Goal: Task Accomplishment & Management: Complete application form

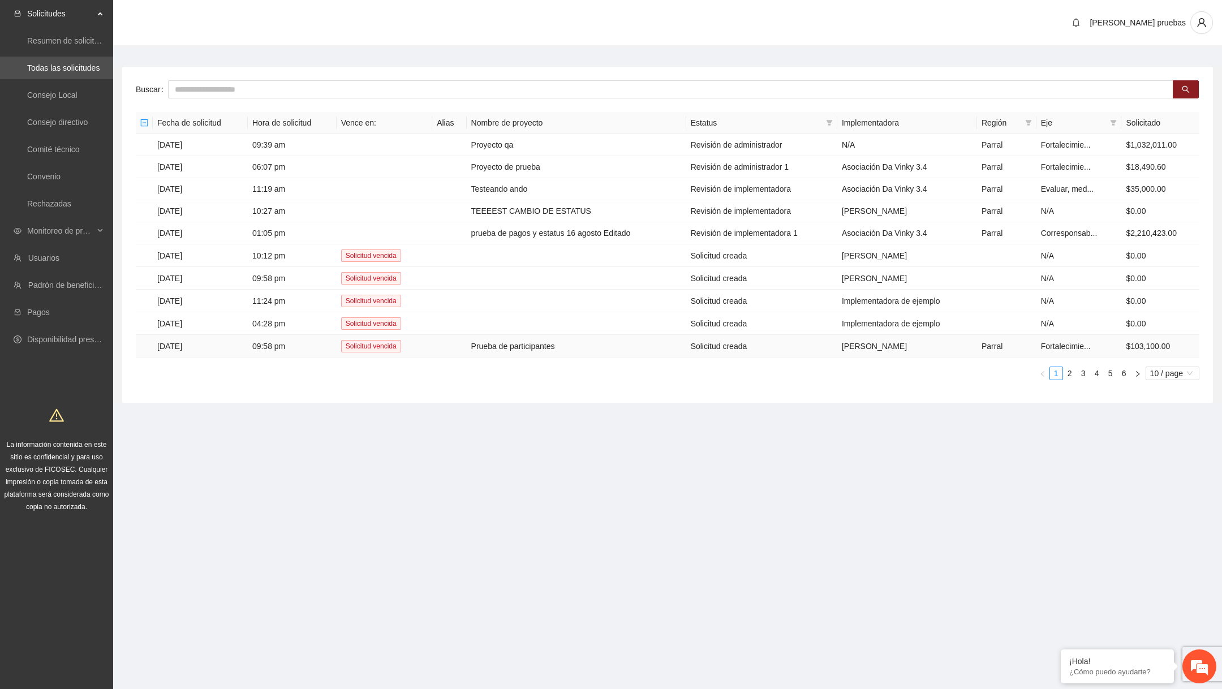
click at [496, 340] on td "Prueba de participantes" at bounding box center [576, 346] width 219 height 23
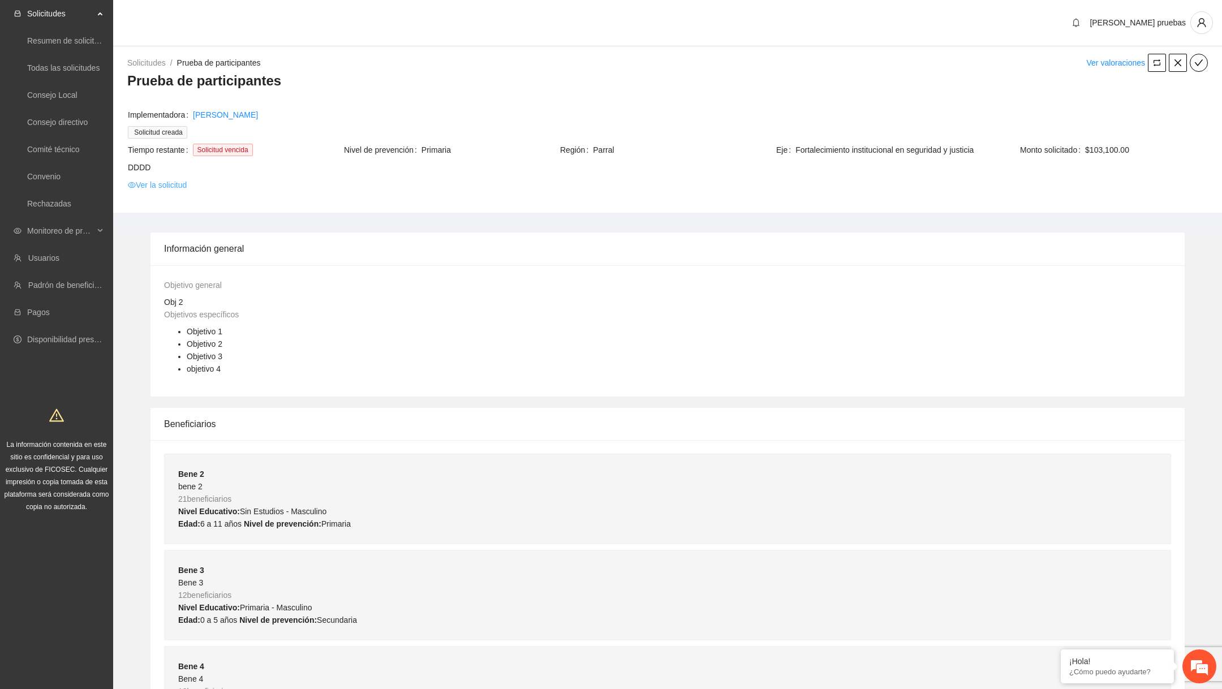
click at [180, 182] on link "Ver la solicitud" at bounding box center [157, 185] width 59 height 12
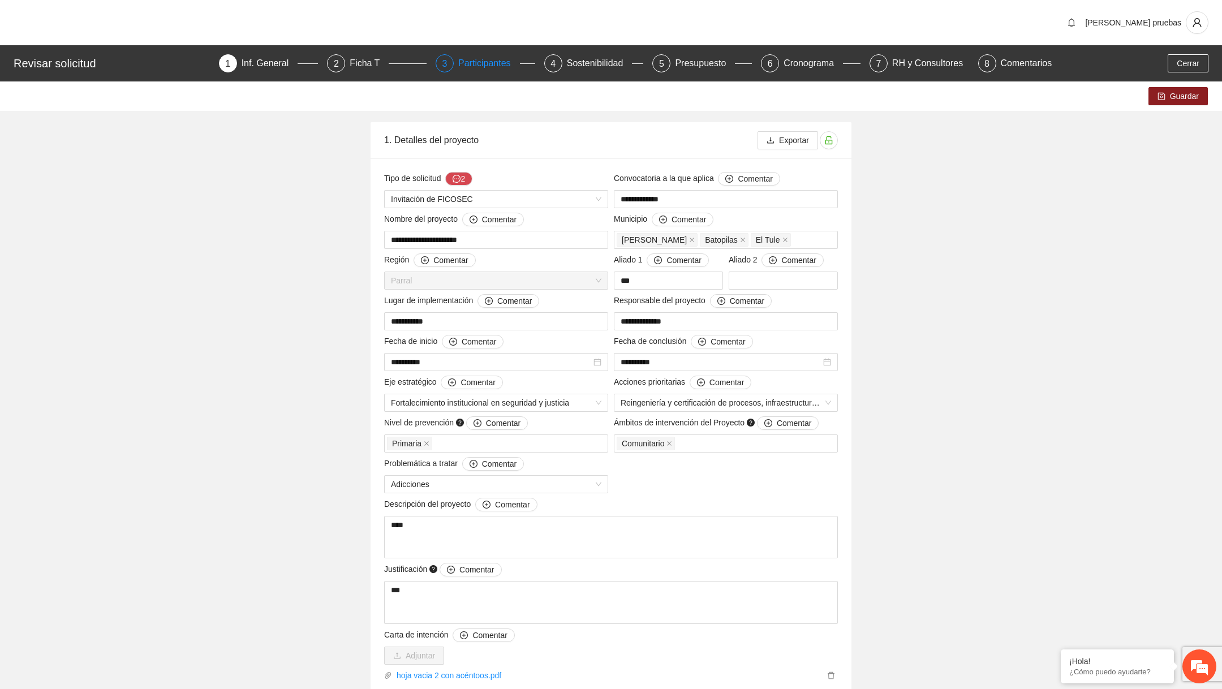
click at [490, 57] on div "Participantes" at bounding box center [489, 63] width 62 height 18
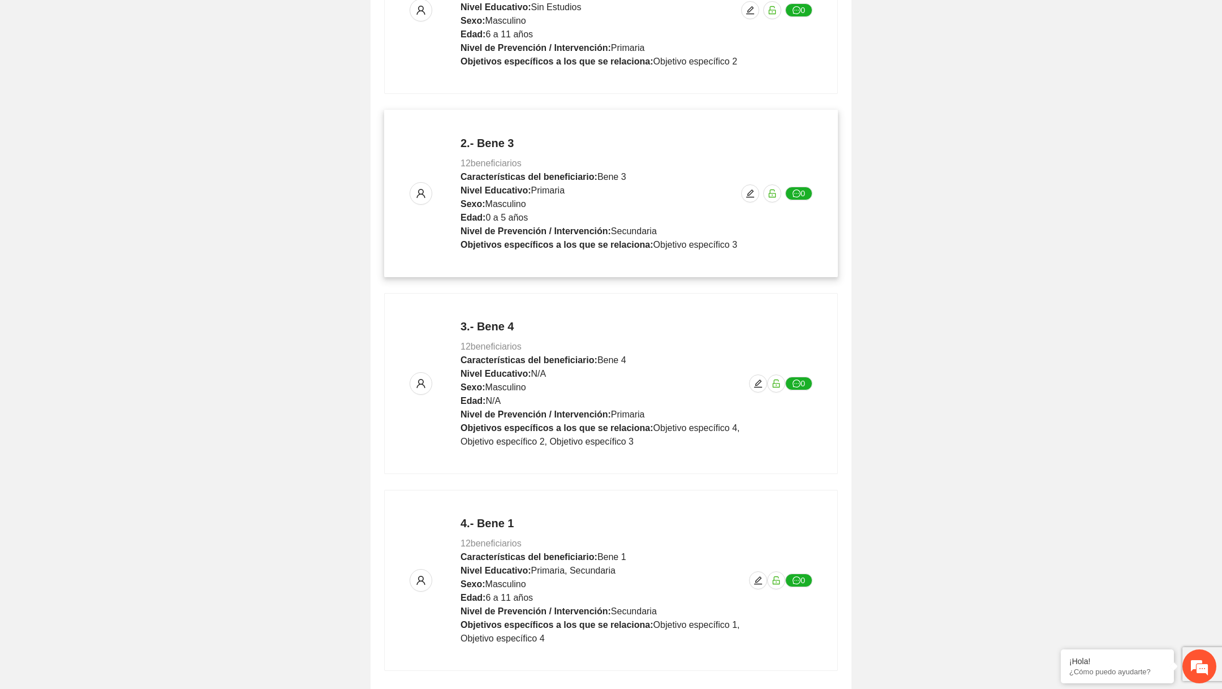
scroll to position [381, 0]
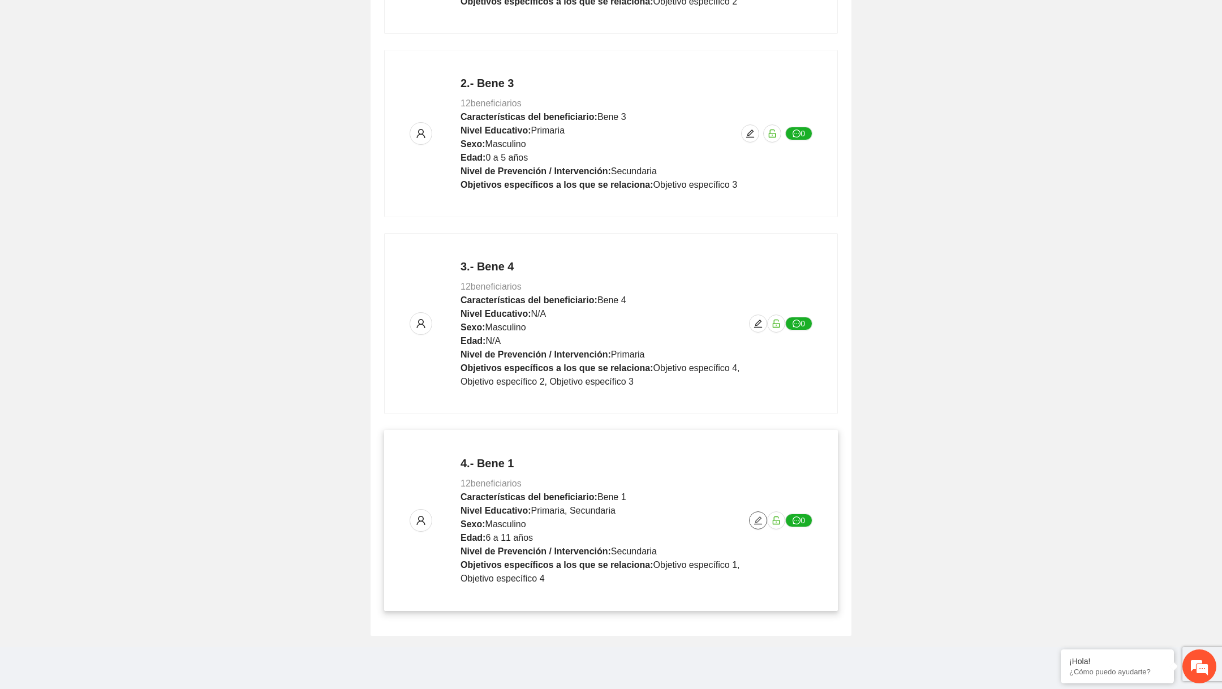
click at [757, 522] on icon "edit" at bounding box center [757, 520] width 9 height 9
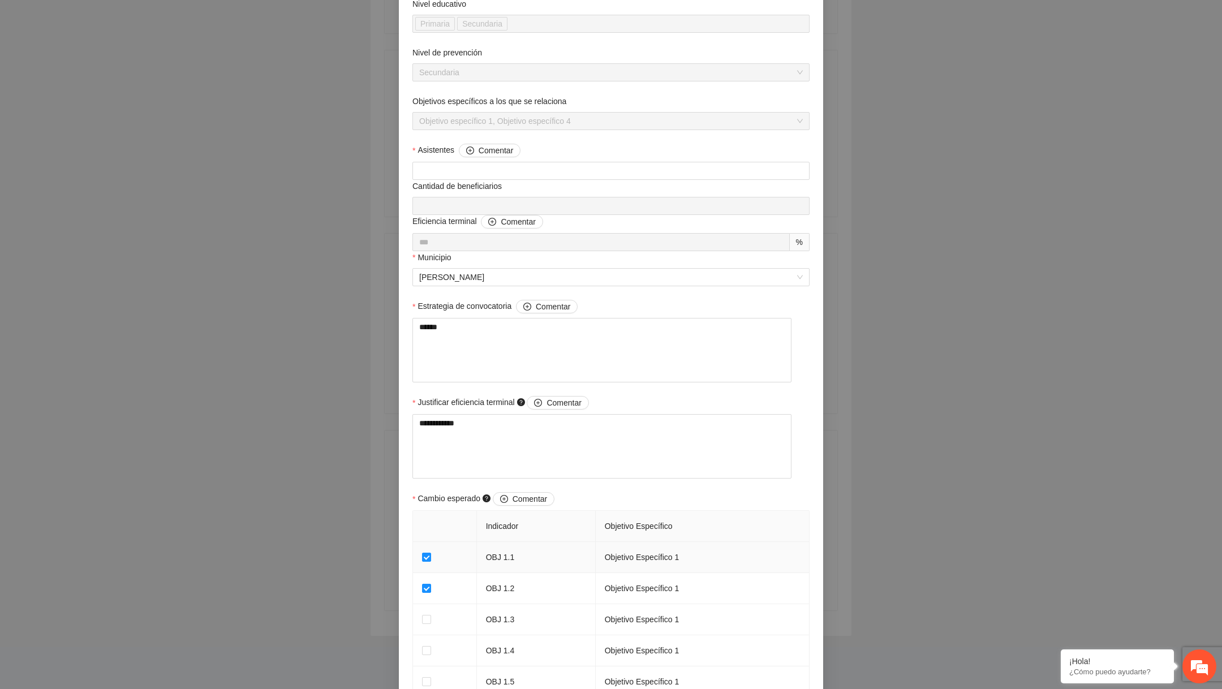
scroll to position [302, 0]
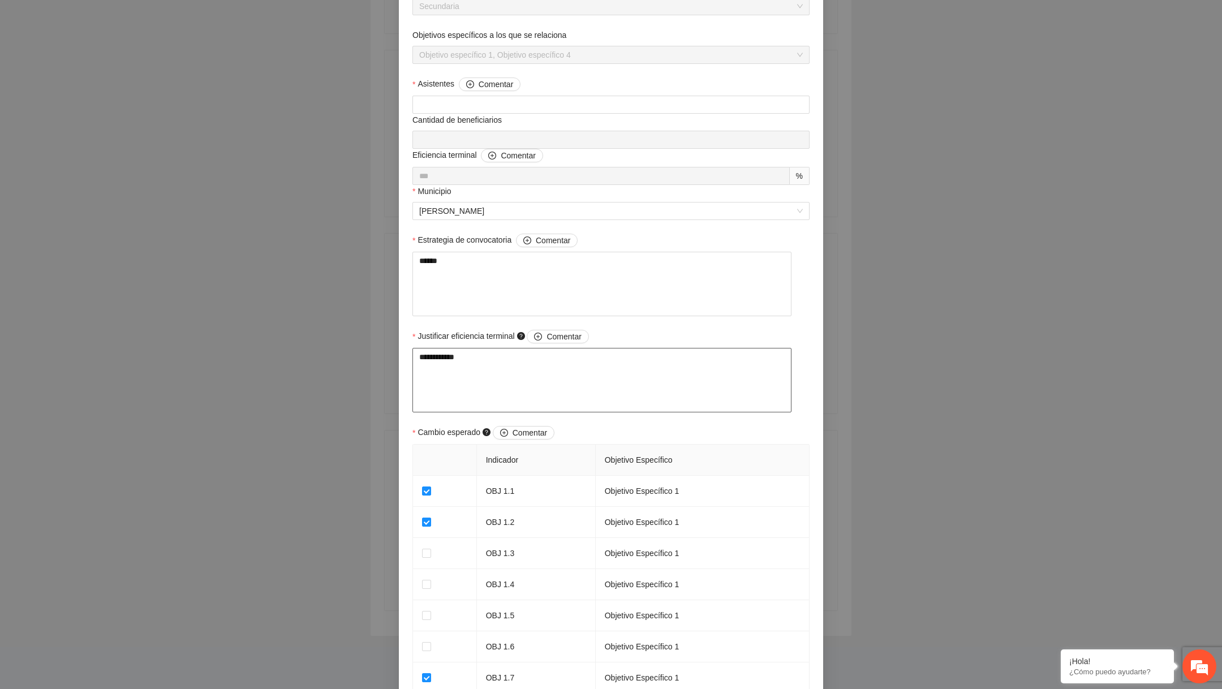
click at [522, 391] on textarea "**********" at bounding box center [601, 380] width 379 height 64
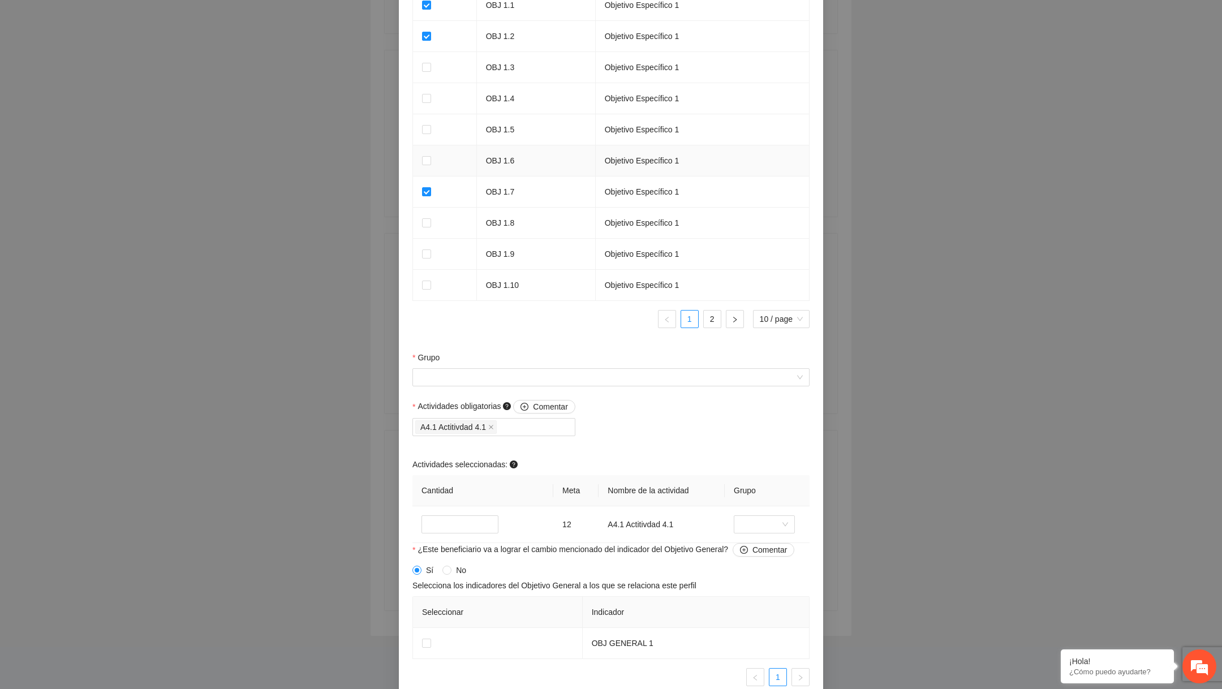
scroll to position [796, 0]
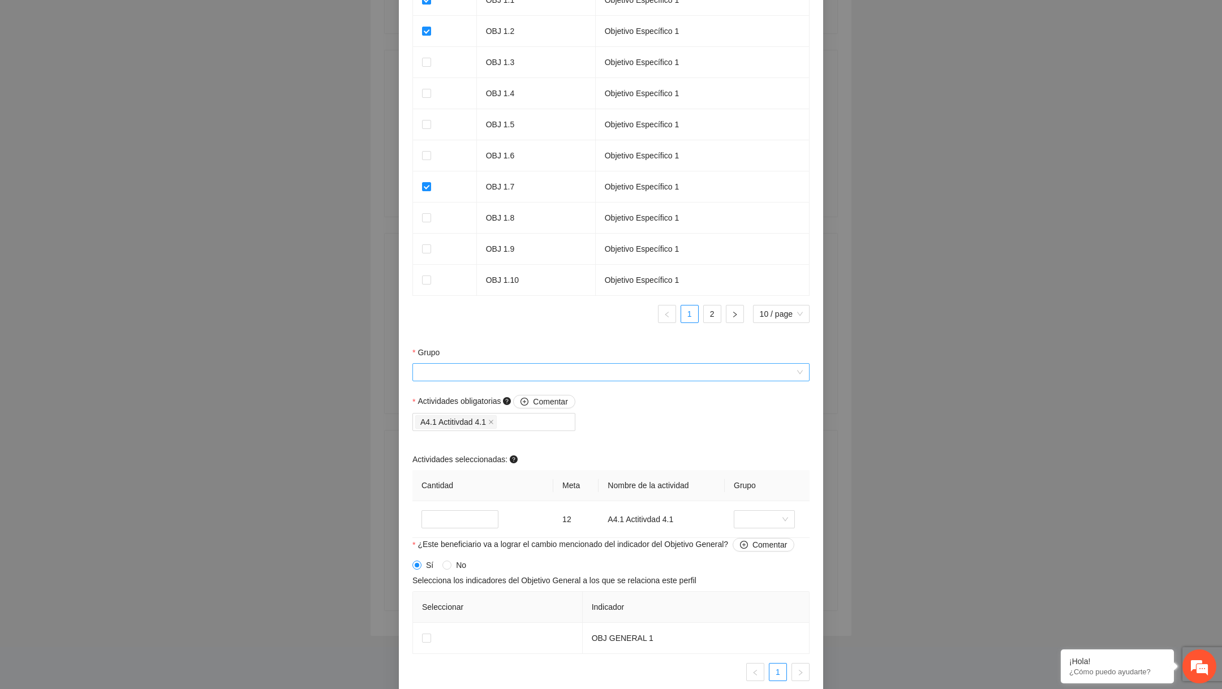
type textarea "**********"
click at [536, 377] on input "Grupo" at bounding box center [607, 372] width 376 height 17
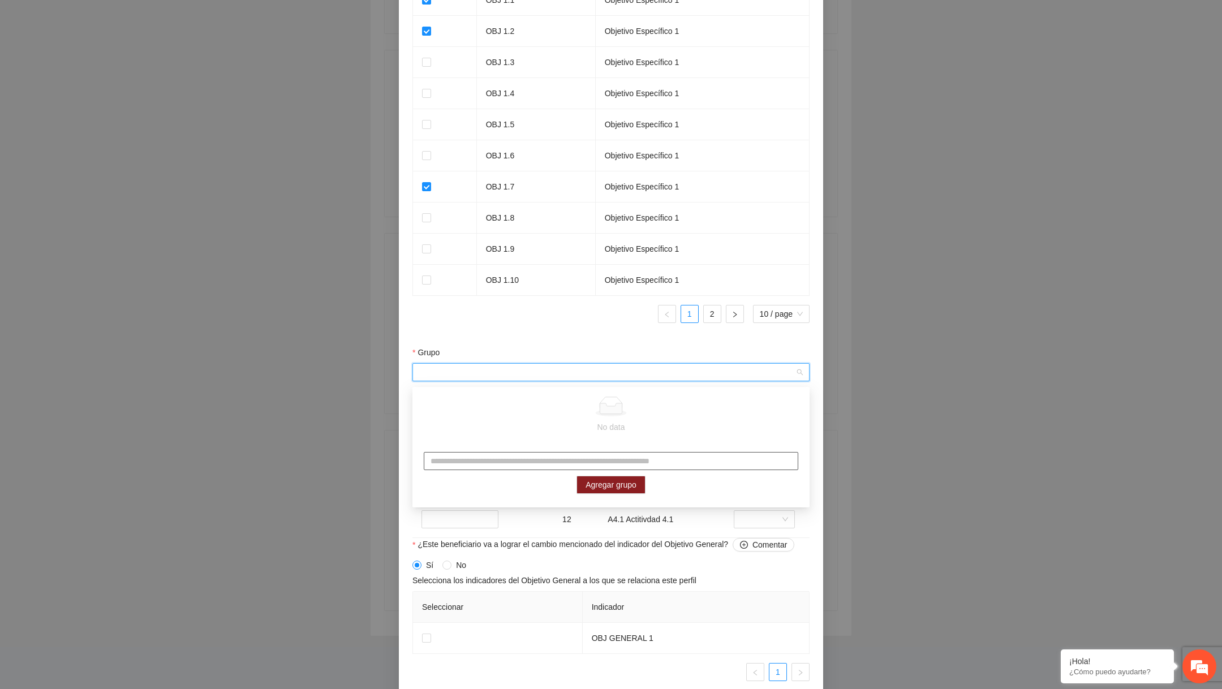
click at [483, 462] on input "text" at bounding box center [611, 461] width 374 height 18
type input "******"
click at [584, 485] on button "Agregar grupo" at bounding box center [610, 485] width 69 height 18
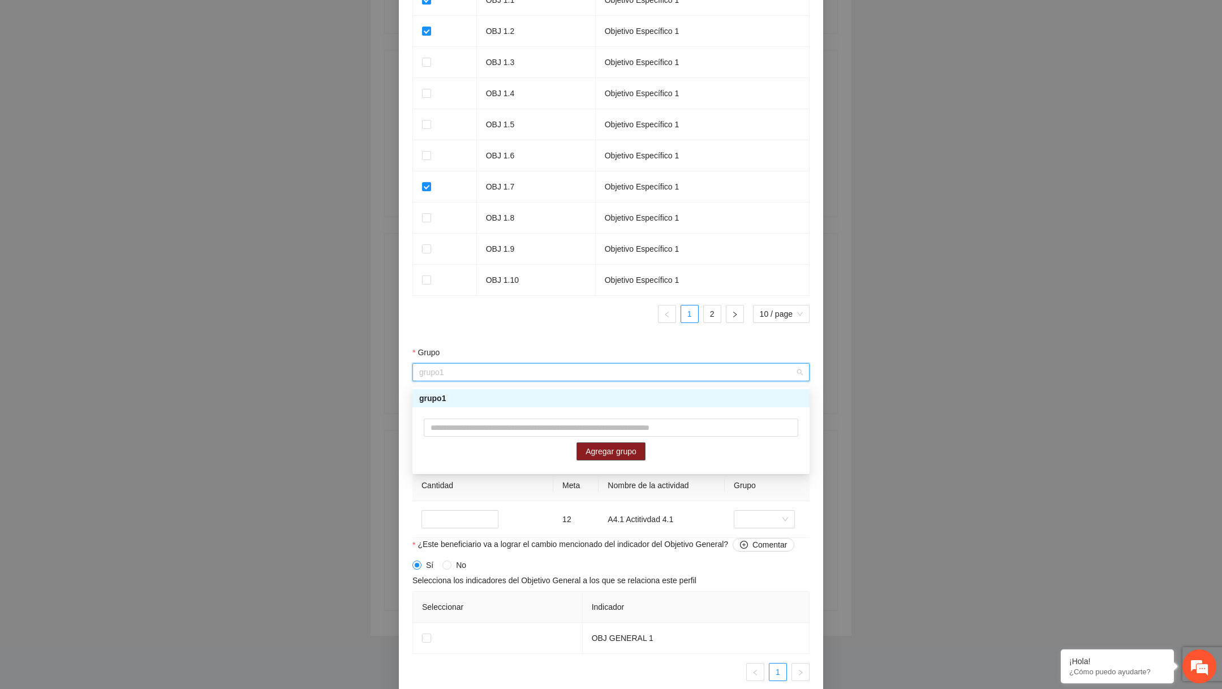
click at [580, 390] on div "grupo1" at bounding box center [610, 398] width 397 height 18
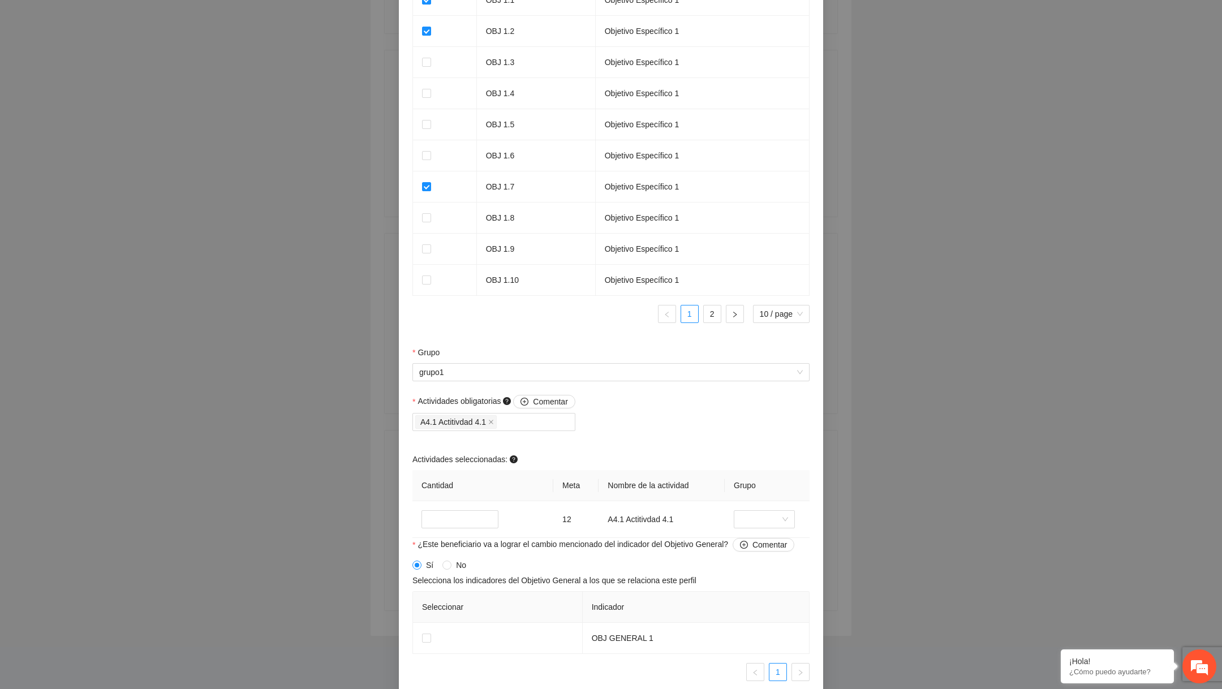
scroll to position [856, 0]
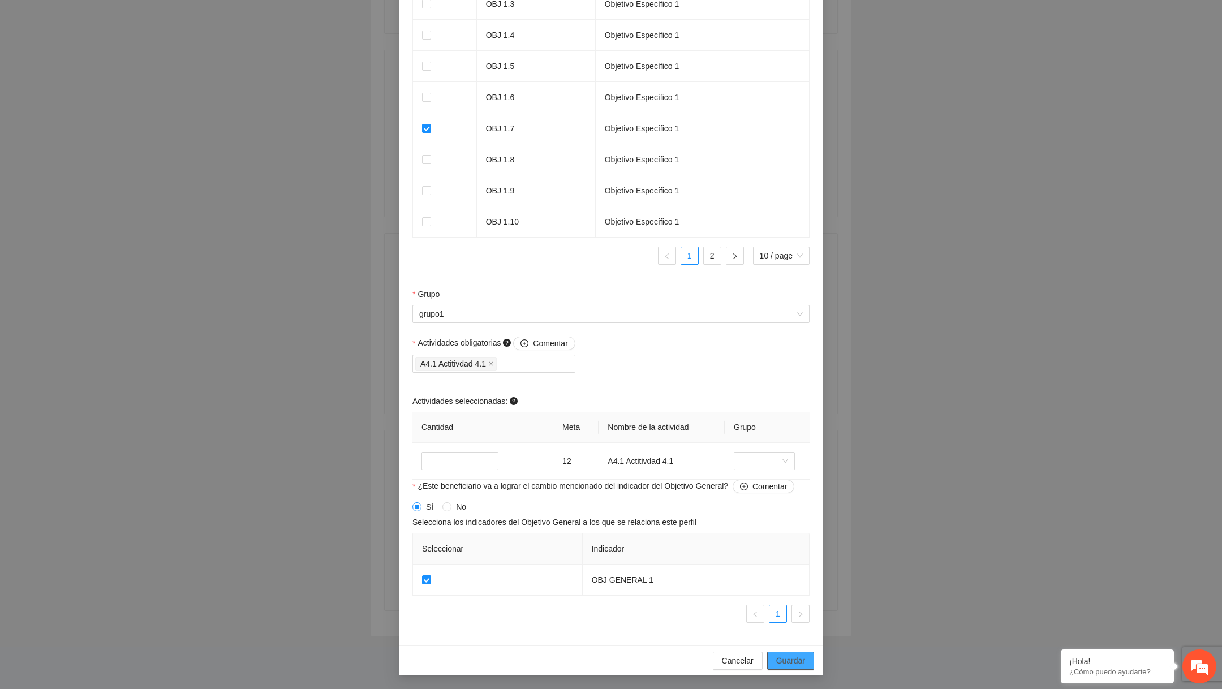
click at [811, 660] on button "Guardar" at bounding box center [790, 661] width 47 height 18
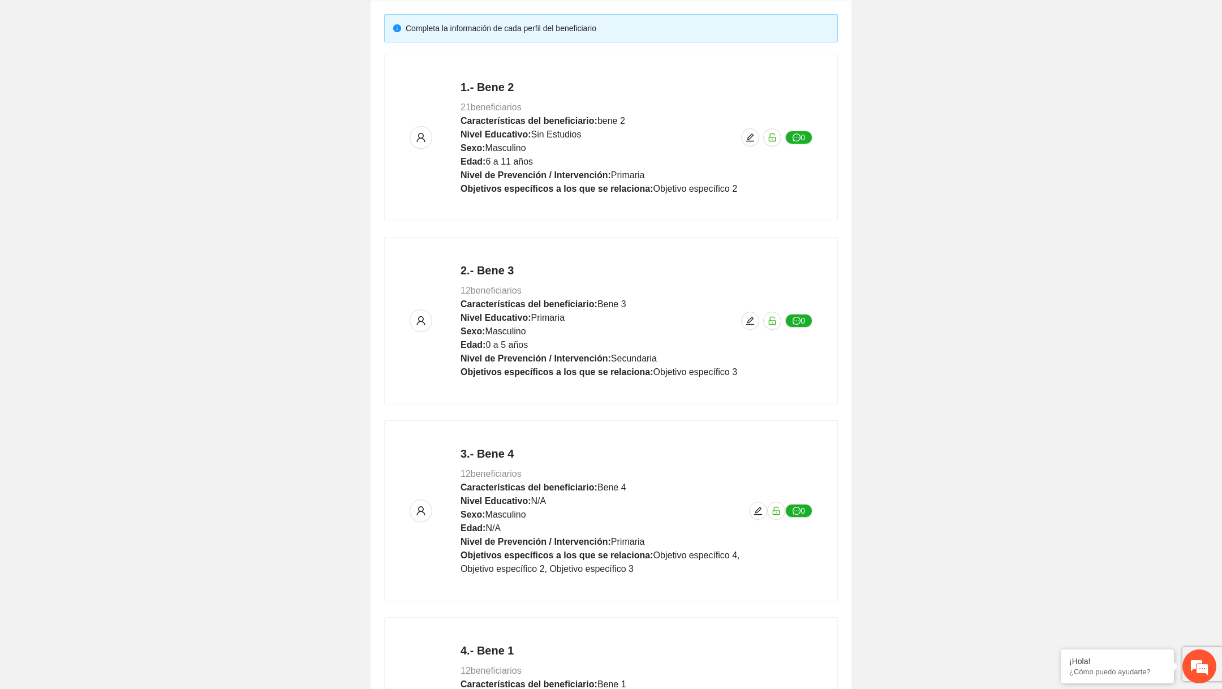
scroll to position [0, 0]
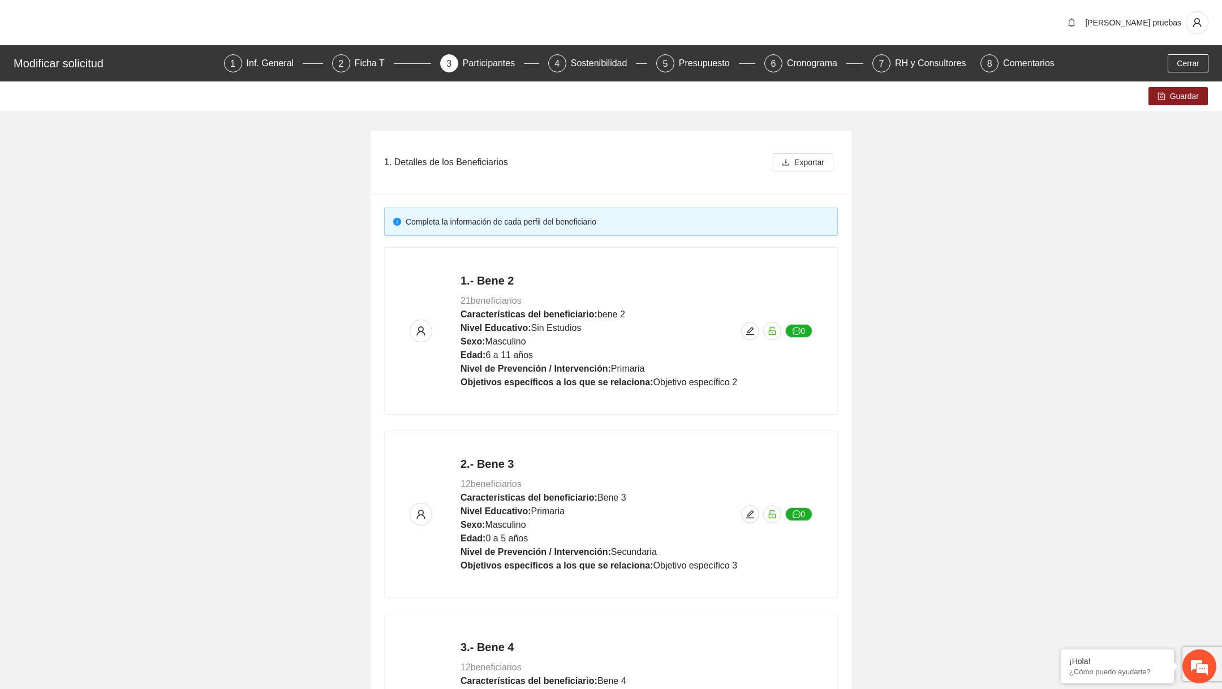
click at [1173, 107] on div "Guardar" at bounding box center [611, 95] width 1222 height 29
click at [1173, 106] on div "Guardar" at bounding box center [611, 95] width 1222 height 29
click at [1174, 105] on button "Guardar" at bounding box center [1177, 96] width 59 height 18
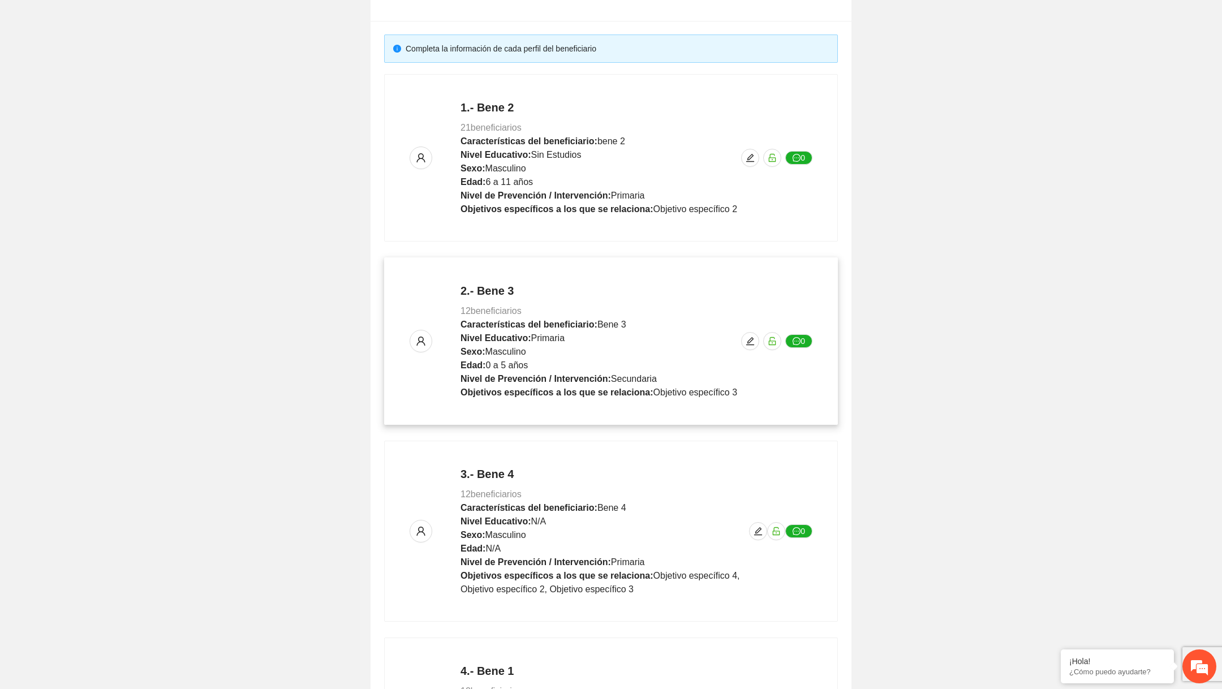
scroll to position [382, 0]
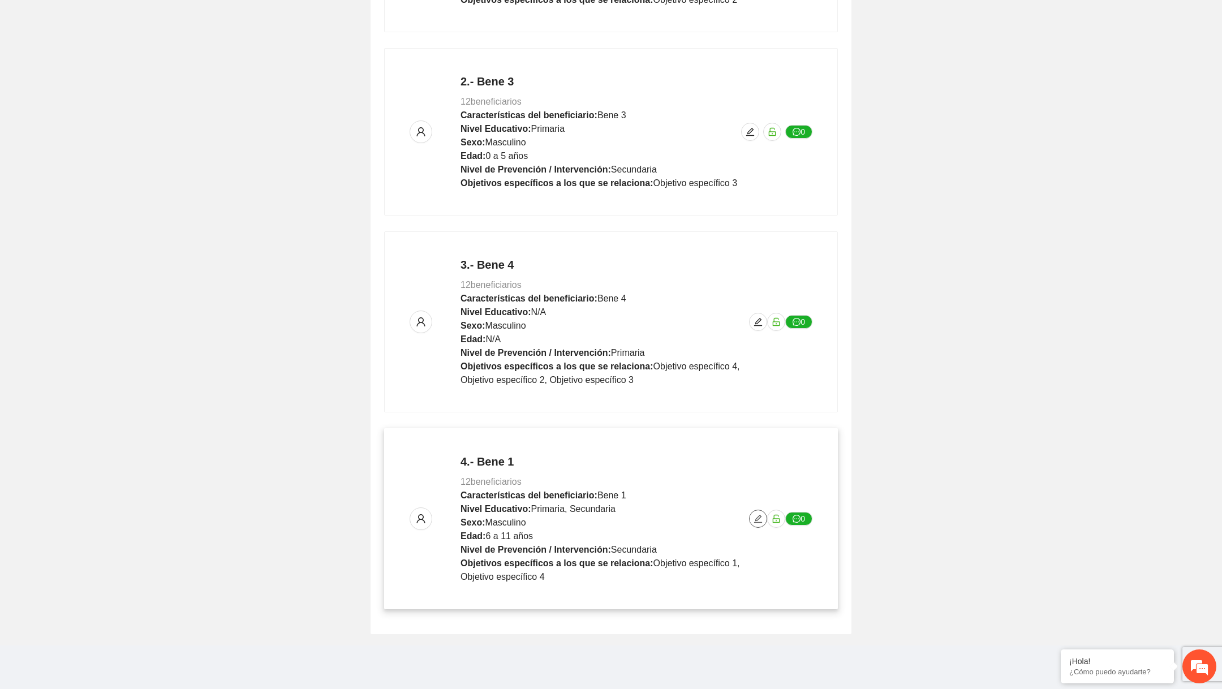
click at [753, 524] on button "button" at bounding box center [758, 519] width 18 height 18
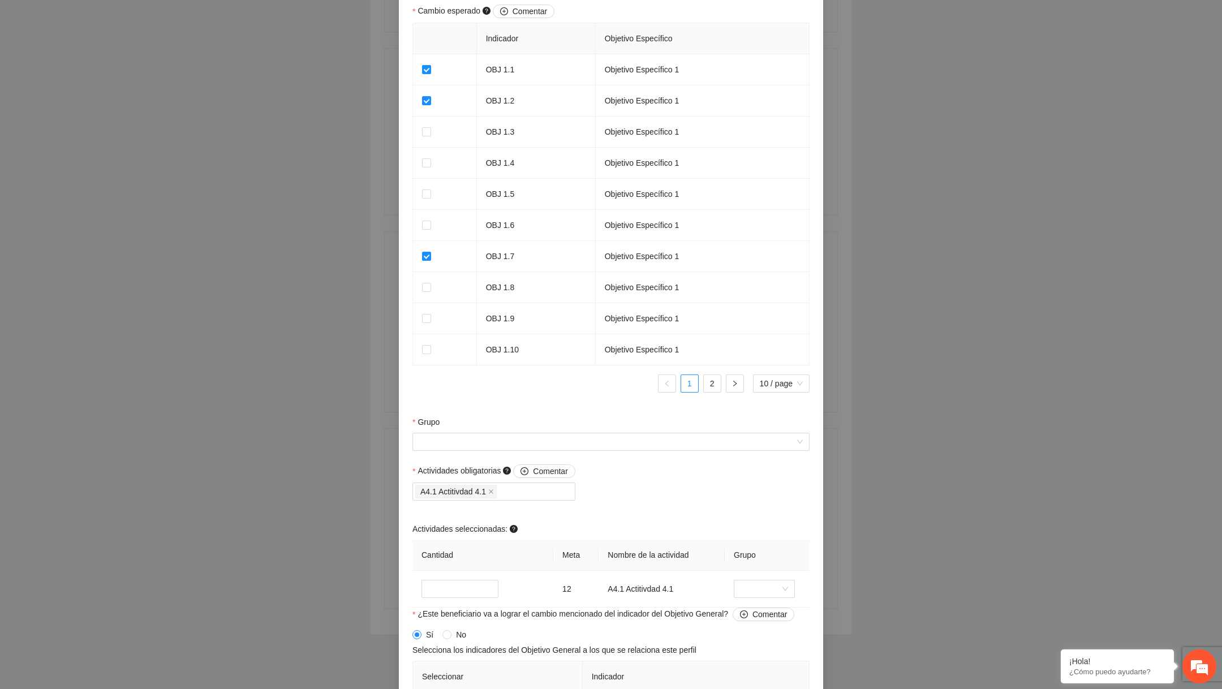
scroll to position [837, 0]
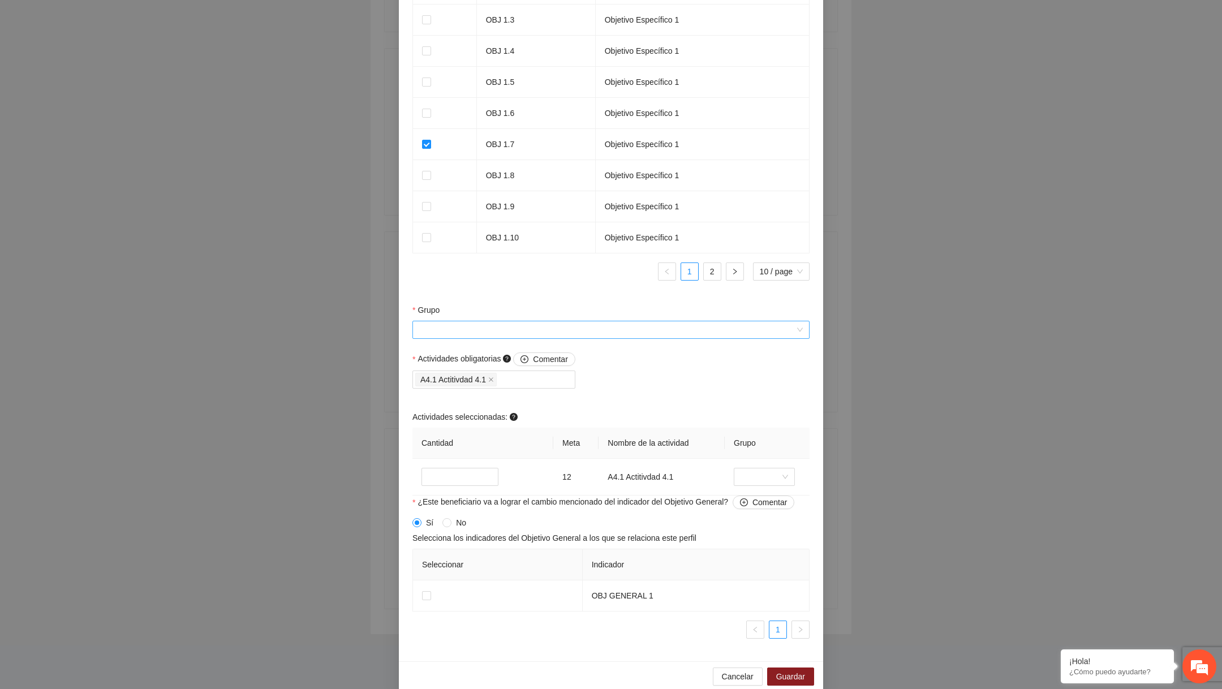
click at [537, 338] on input "Grupo" at bounding box center [607, 329] width 376 height 17
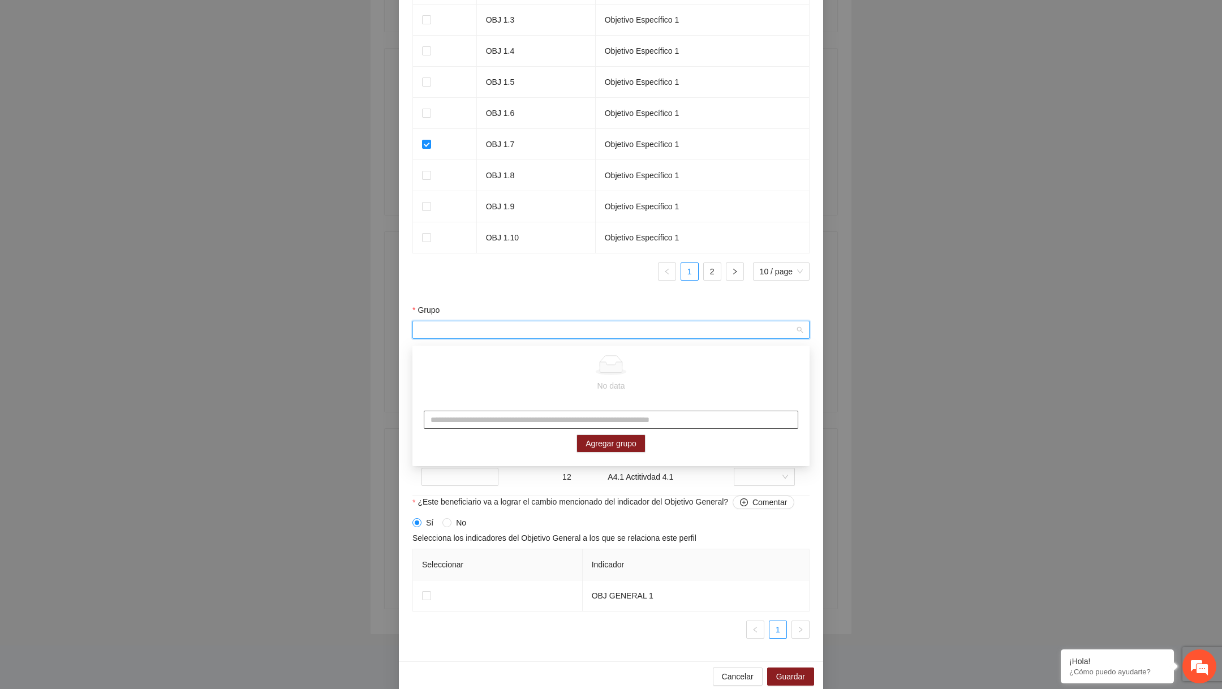
click at [491, 413] on input "text" at bounding box center [611, 420] width 374 height 18
type input "*******"
click at [596, 443] on span "Agregar grupo" at bounding box center [610, 443] width 51 height 12
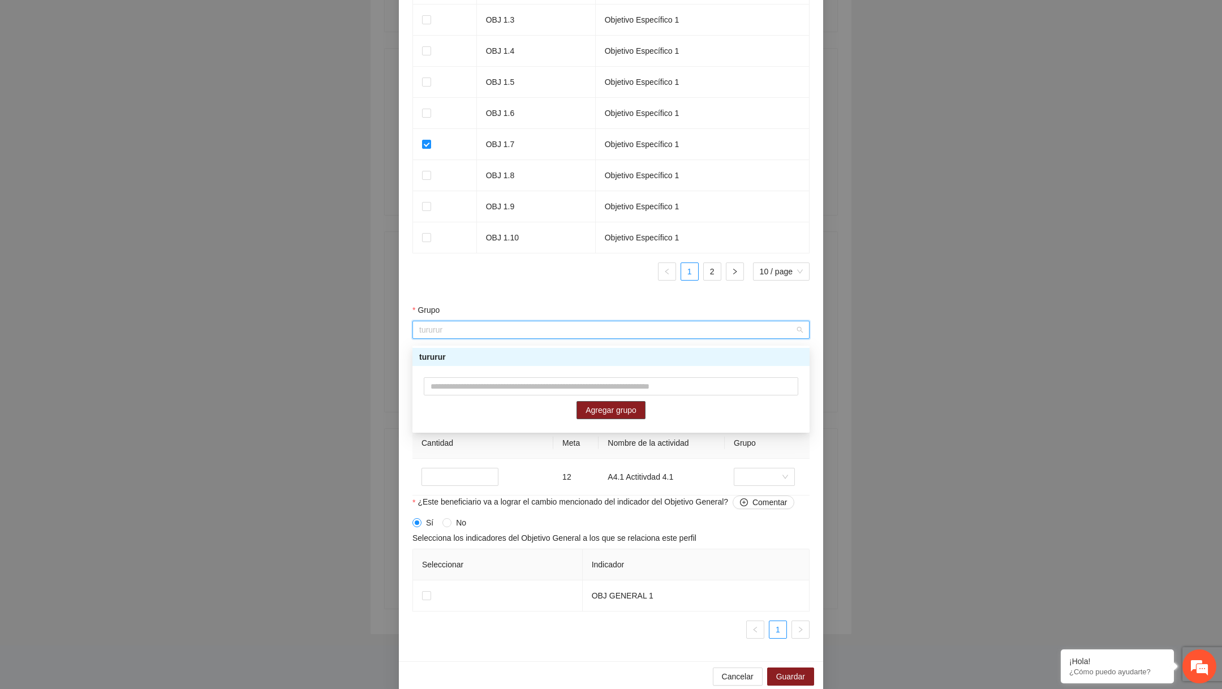
click at [756, 362] on div "tururur" at bounding box center [611, 357] width 384 height 12
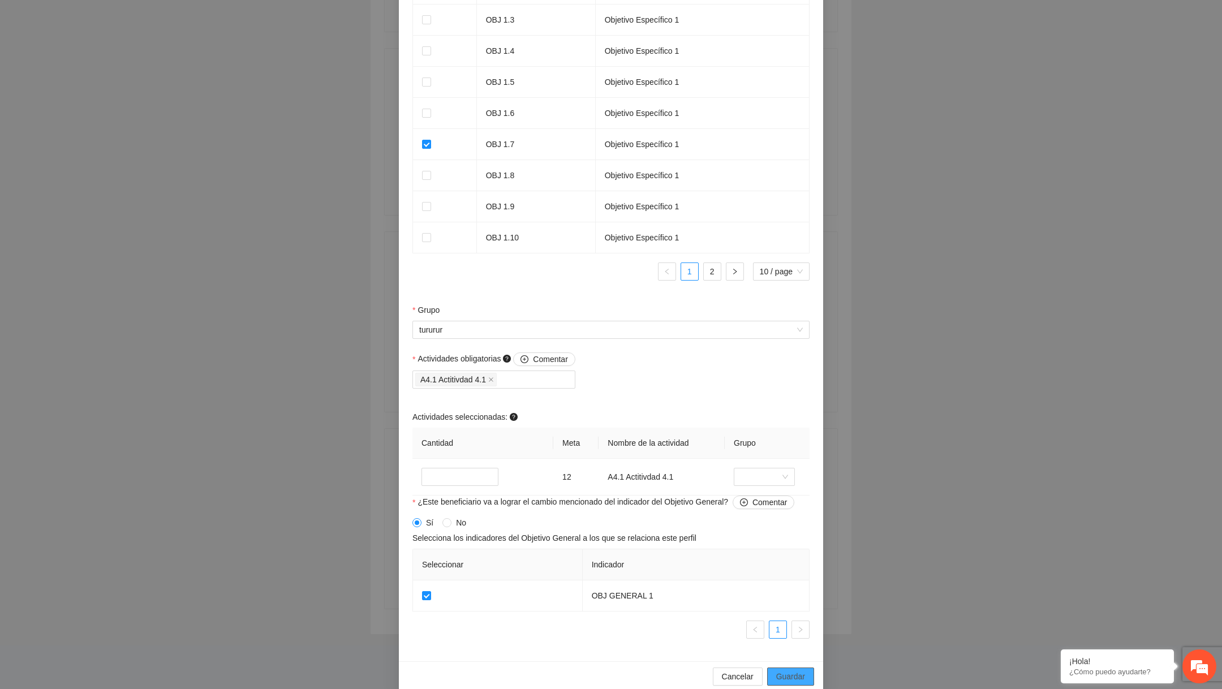
click at [799, 679] on span "Guardar" at bounding box center [790, 676] width 29 height 12
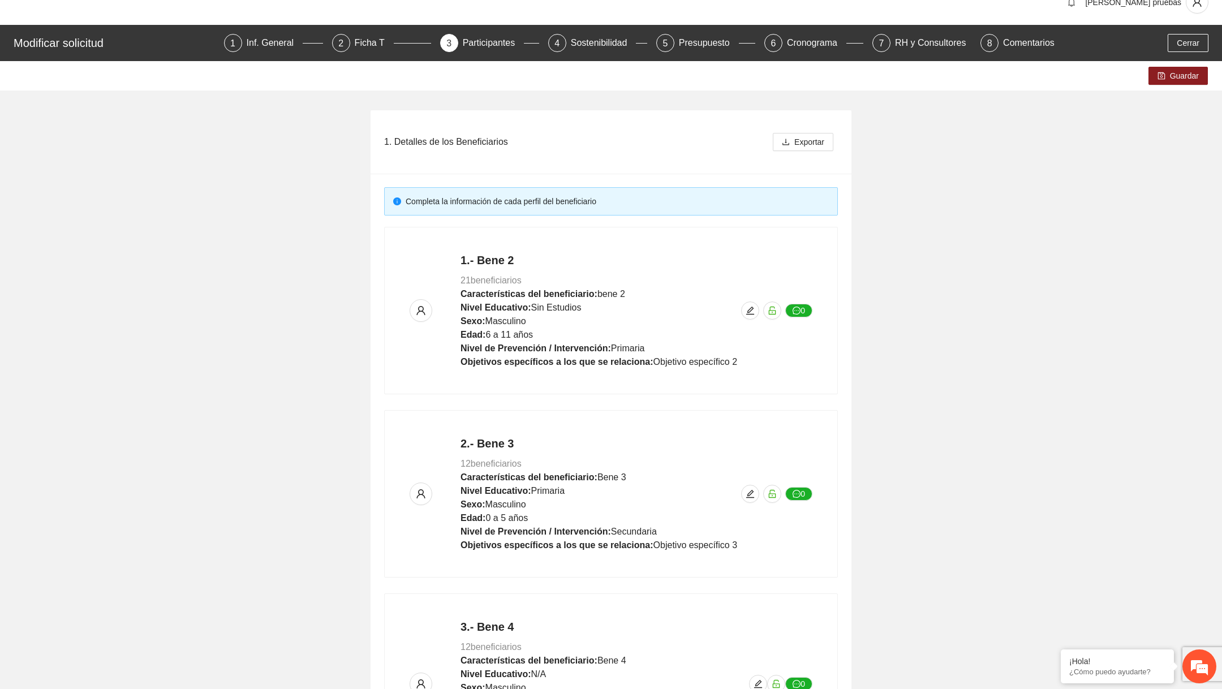
scroll to position [0, 0]
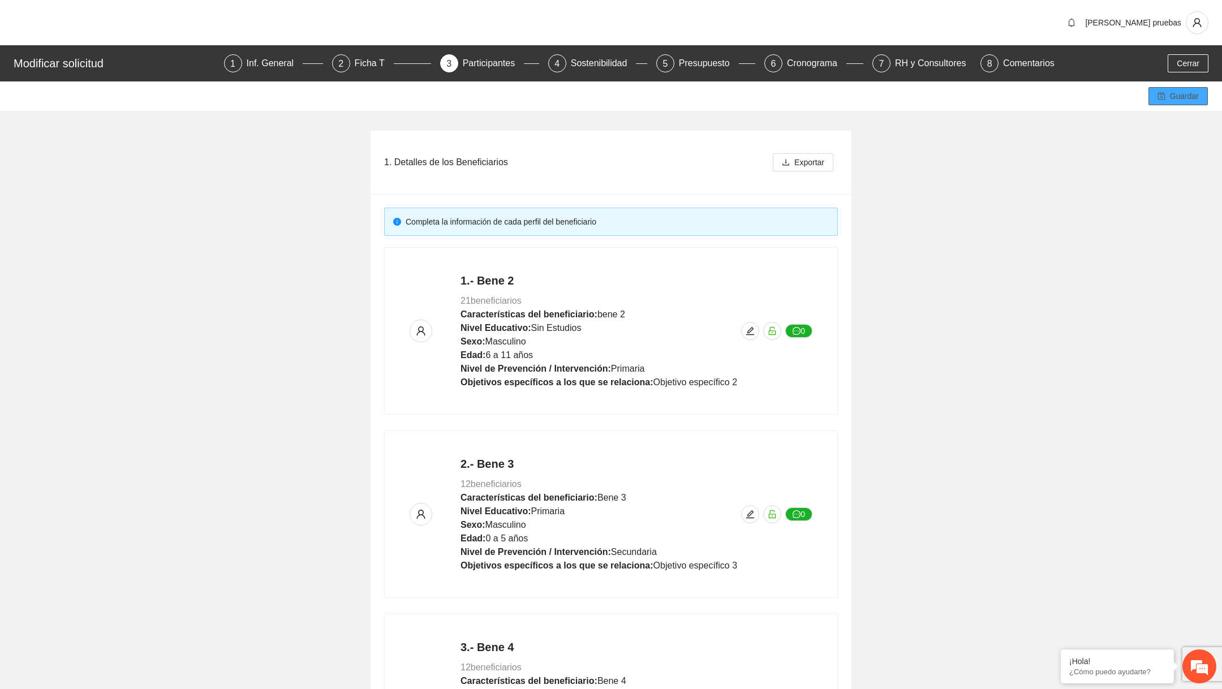
click at [1196, 97] on span "Guardar" at bounding box center [1184, 96] width 29 height 12
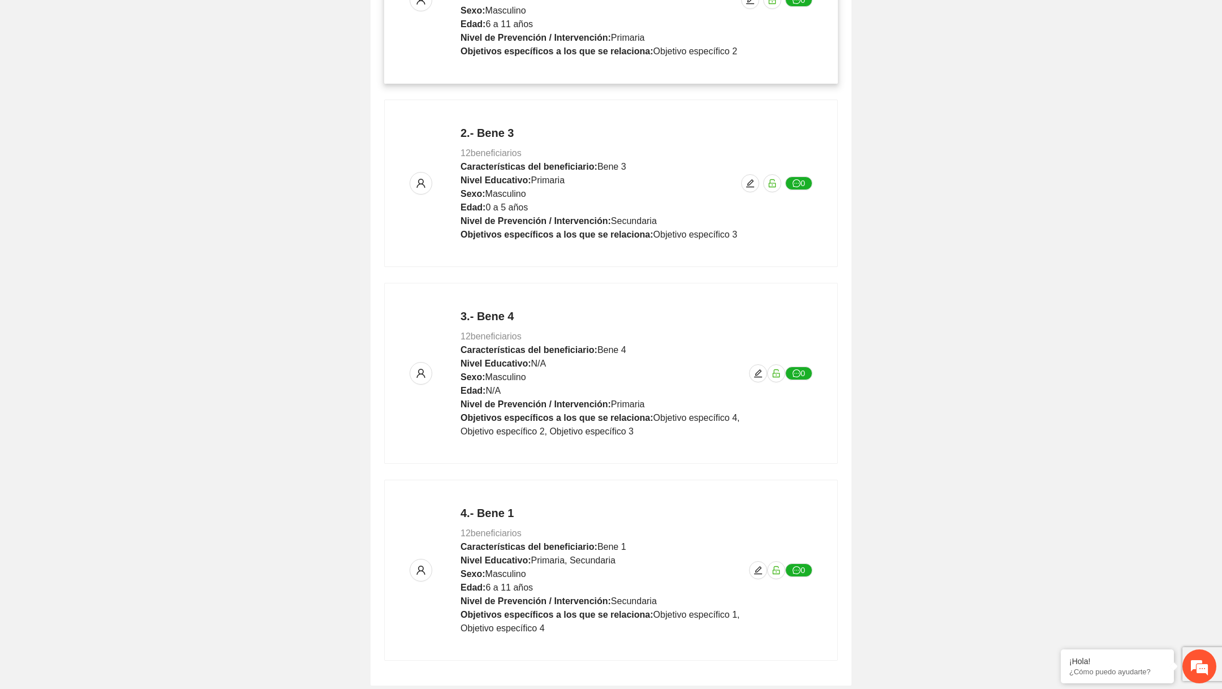
scroll to position [382, 0]
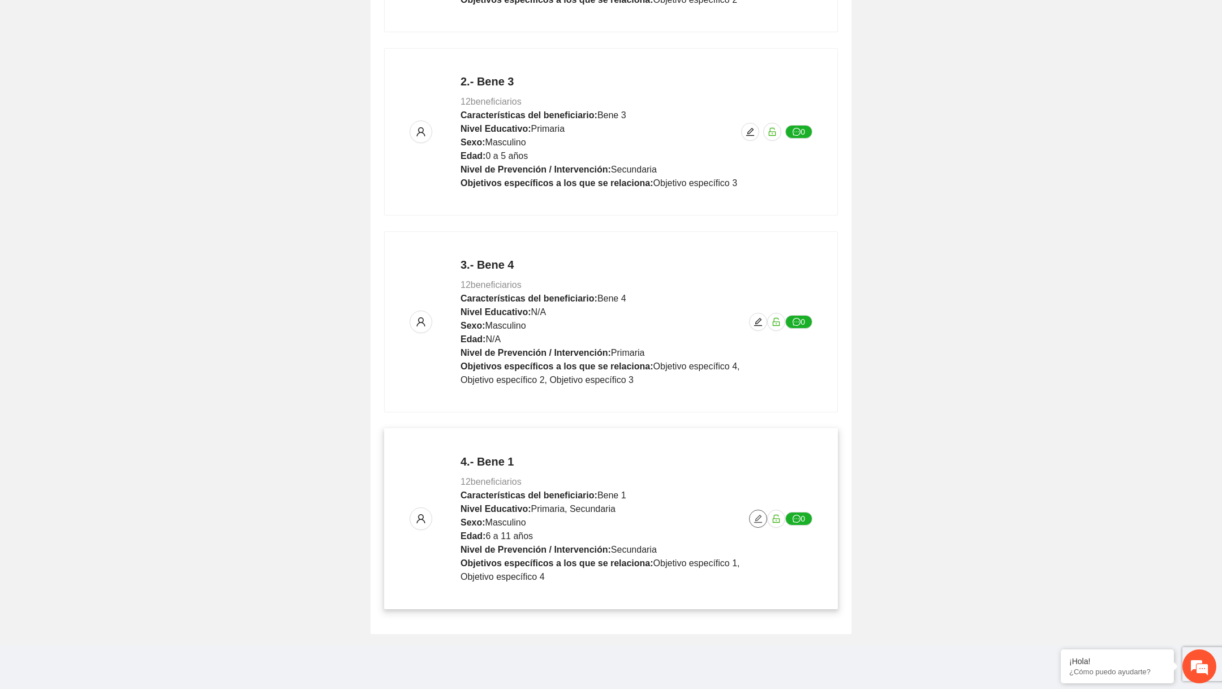
click at [756, 511] on button "button" at bounding box center [758, 519] width 18 height 18
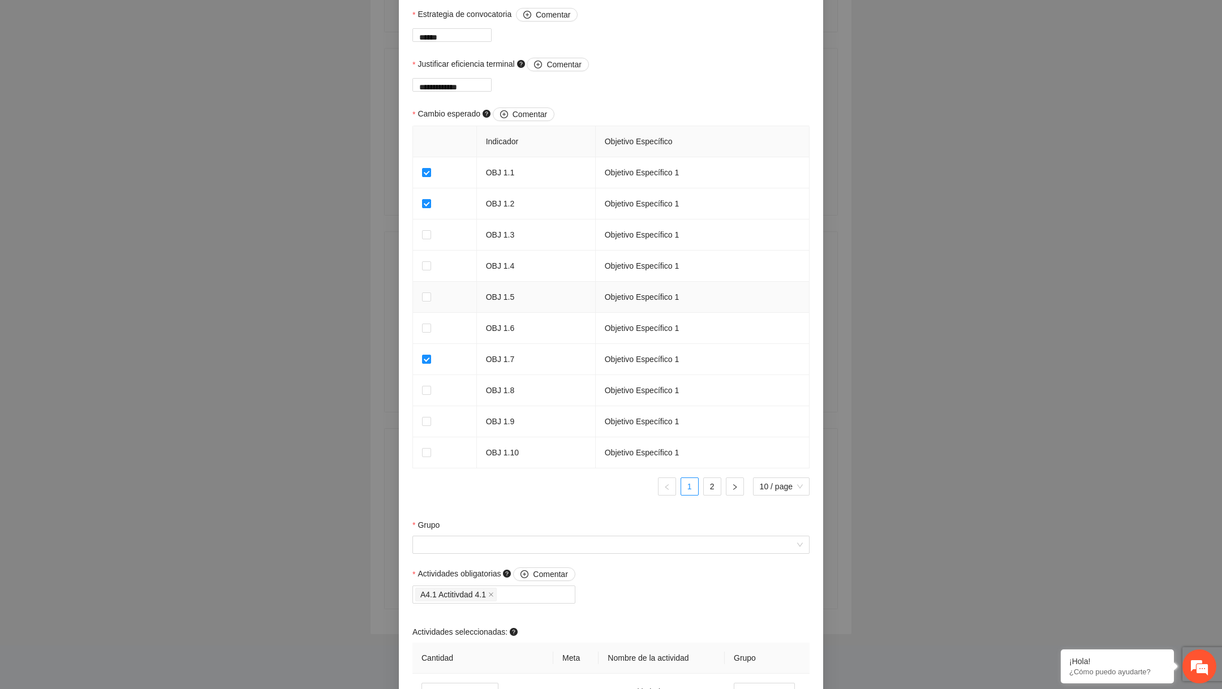
scroll to position [686, 0]
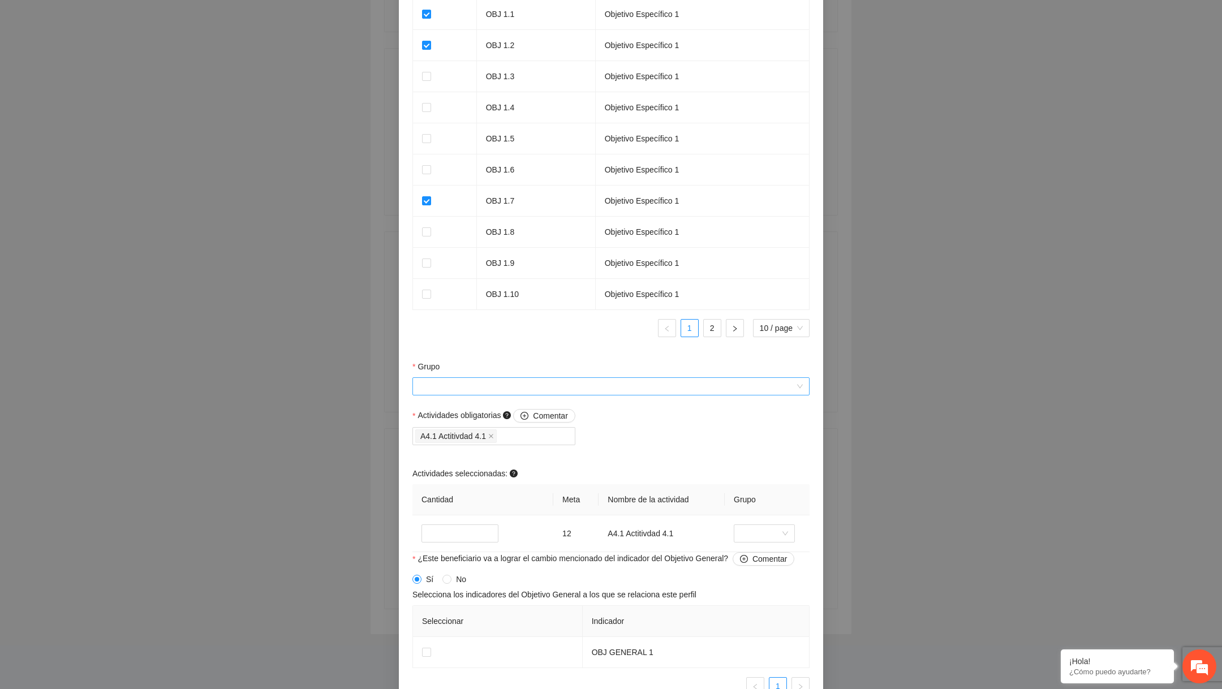
click at [505, 395] on input "Grupo" at bounding box center [607, 386] width 376 height 17
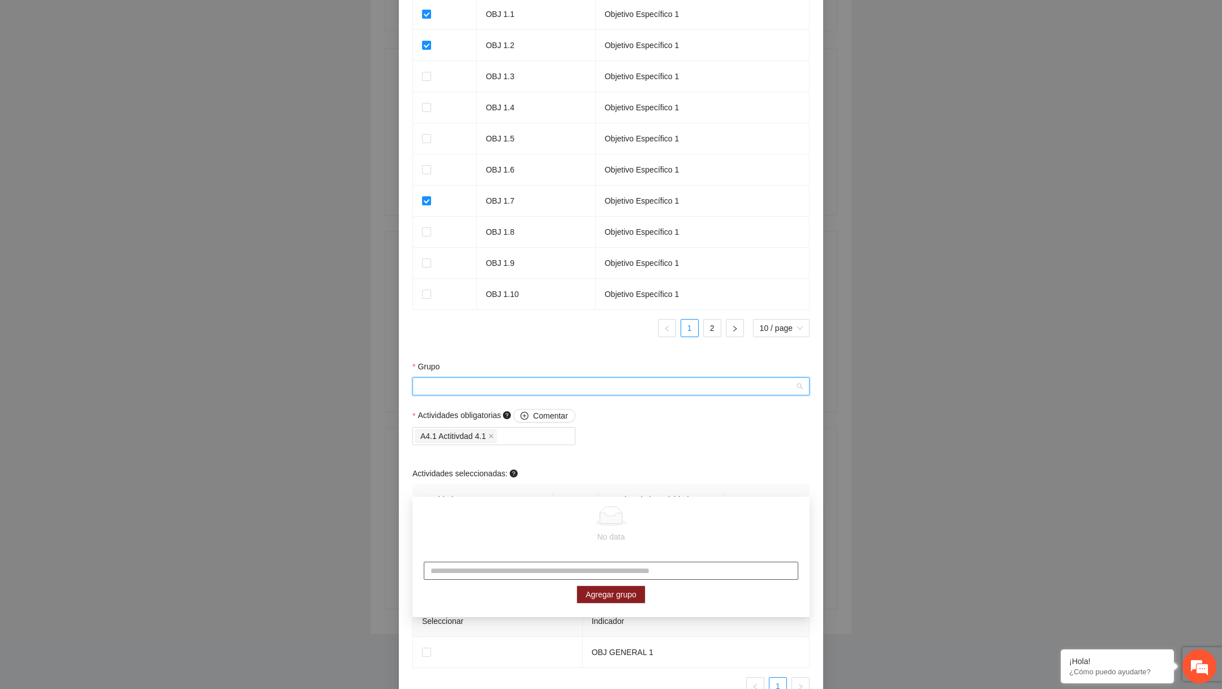
click at [481, 571] on input "text" at bounding box center [611, 571] width 374 height 18
type input "*****"
click at [631, 588] on span "Agregar grupo" at bounding box center [610, 594] width 51 height 12
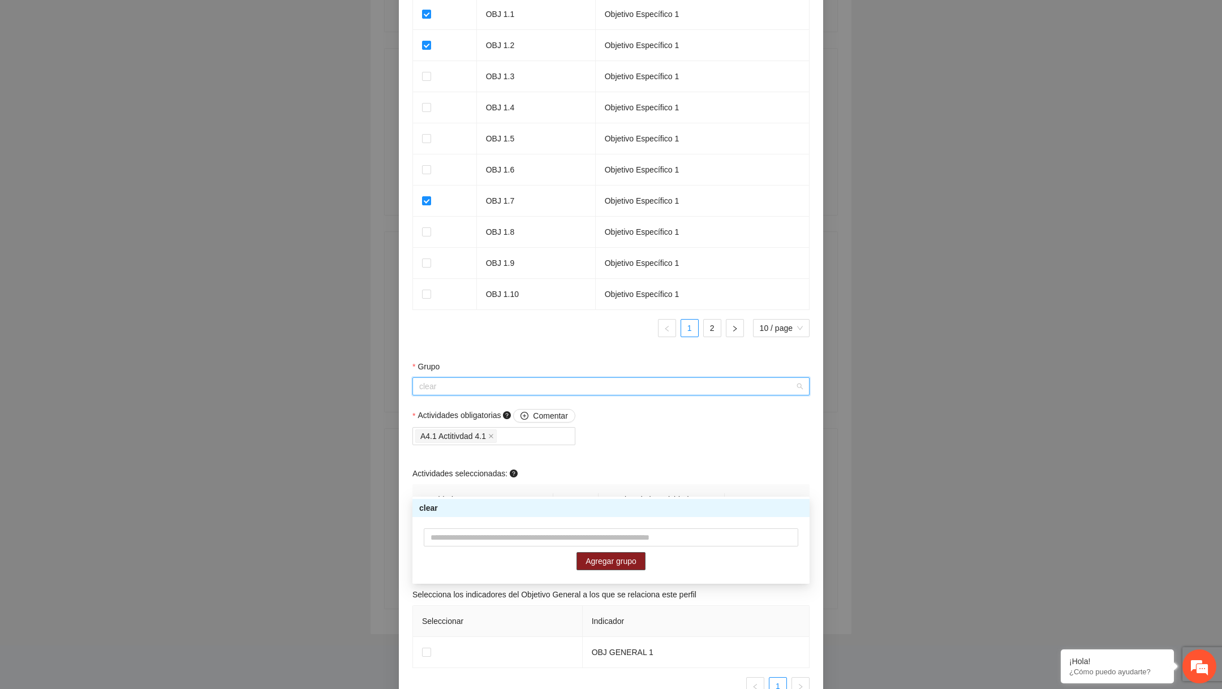
click at [610, 509] on div "clear" at bounding box center [611, 508] width 384 height 12
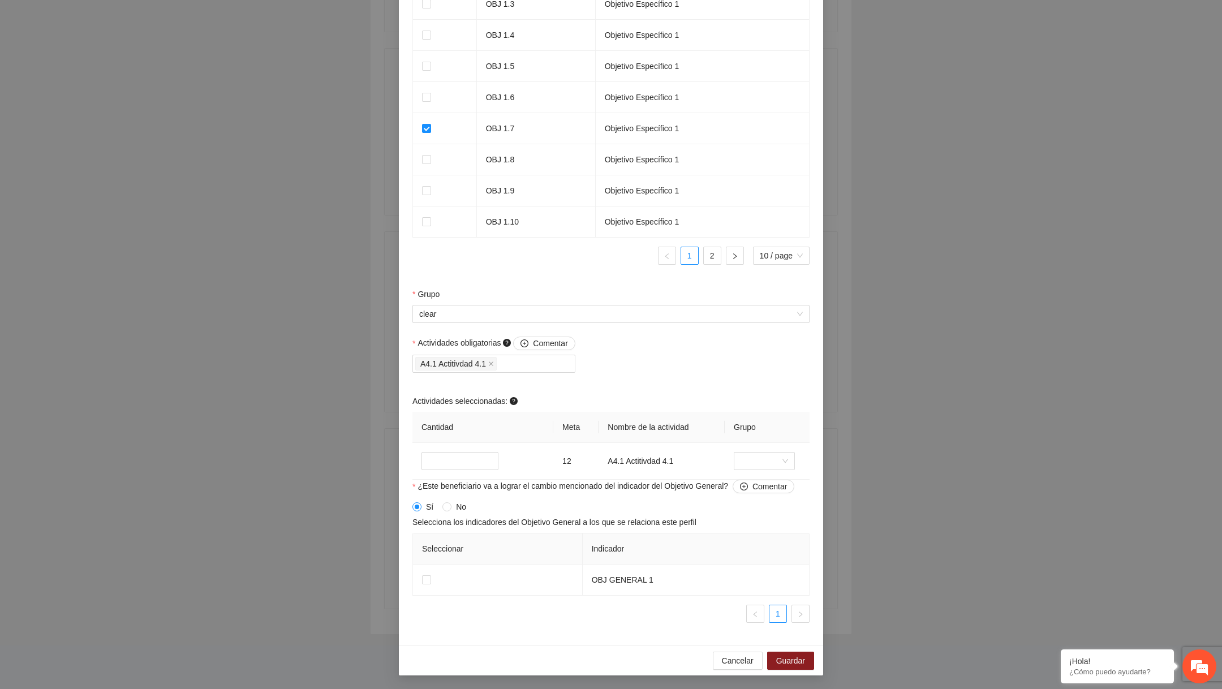
scroll to position [856, 0]
click at [428, 584] on label at bounding box center [426, 580] width 9 height 12
click at [784, 657] on span "Guardar" at bounding box center [790, 660] width 29 height 12
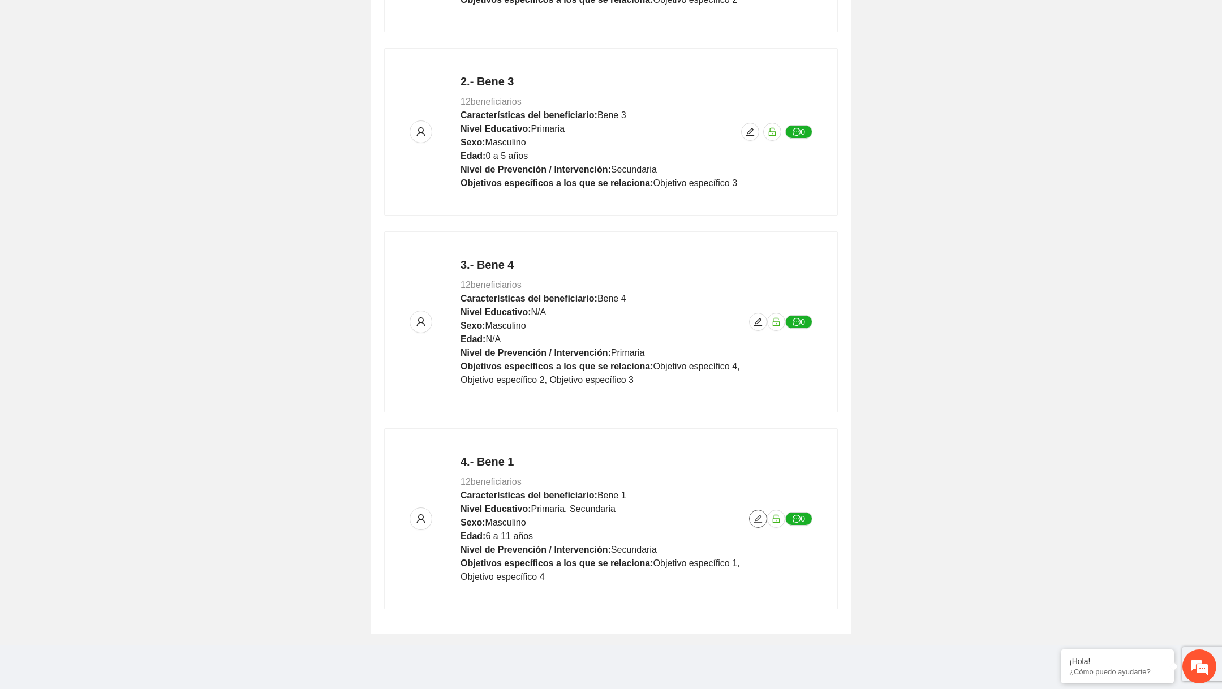
scroll to position [0, 0]
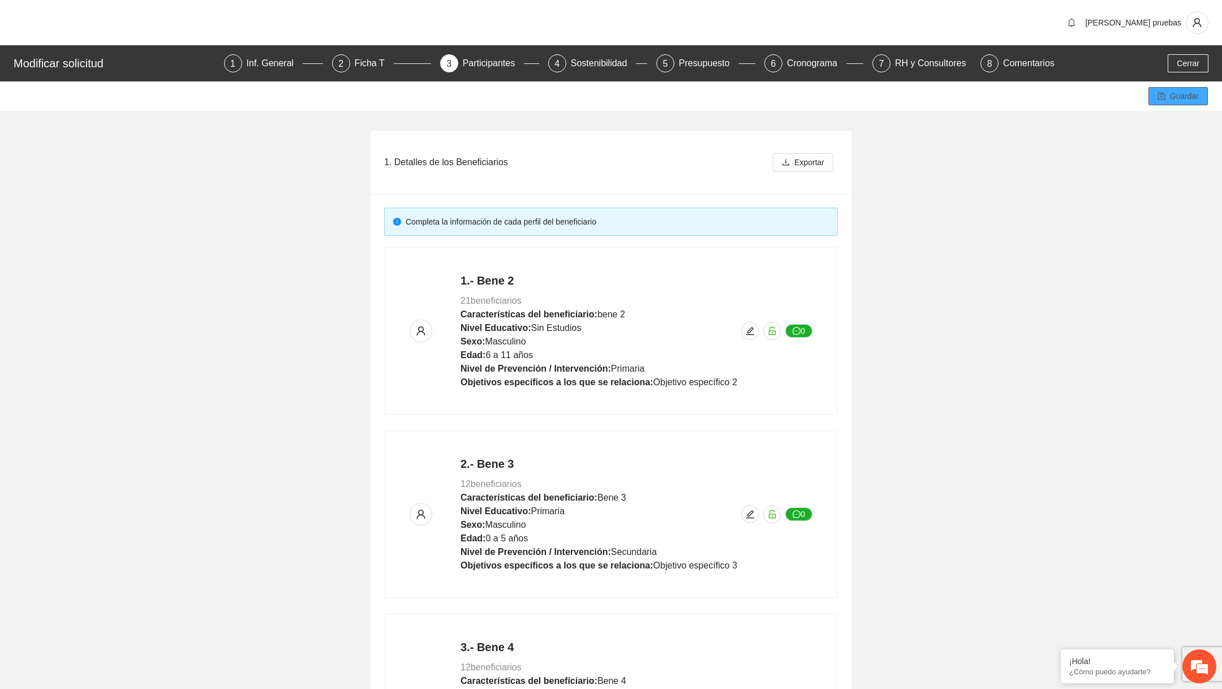
click at [1173, 92] on span "Guardar" at bounding box center [1184, 96] width 29 height 12
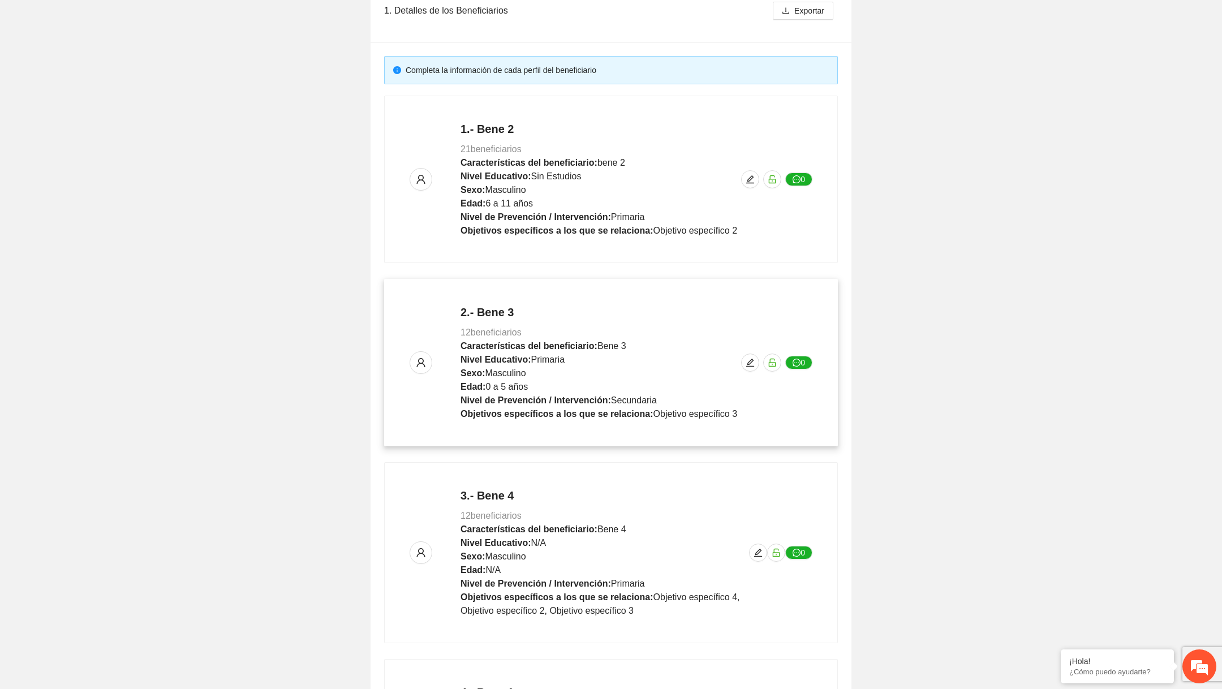
scroll to position [382, 0]
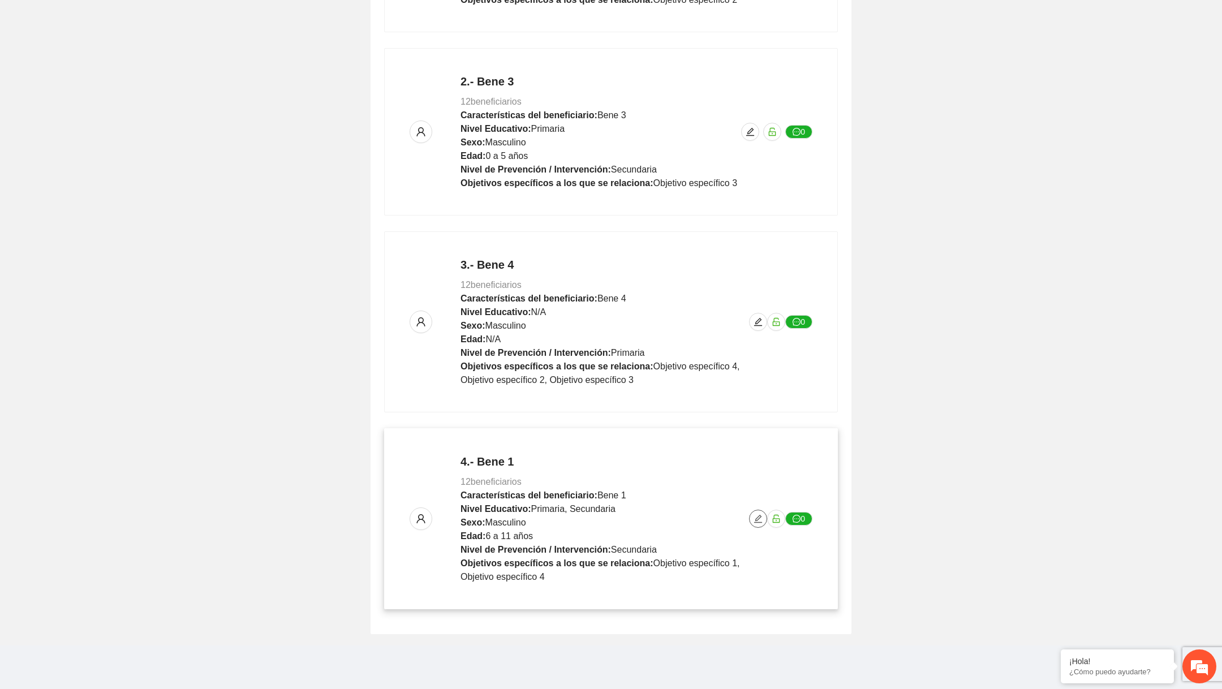
click at [758, 520] on icon "edit" at bounding box center [758, 519] width 8 height 8
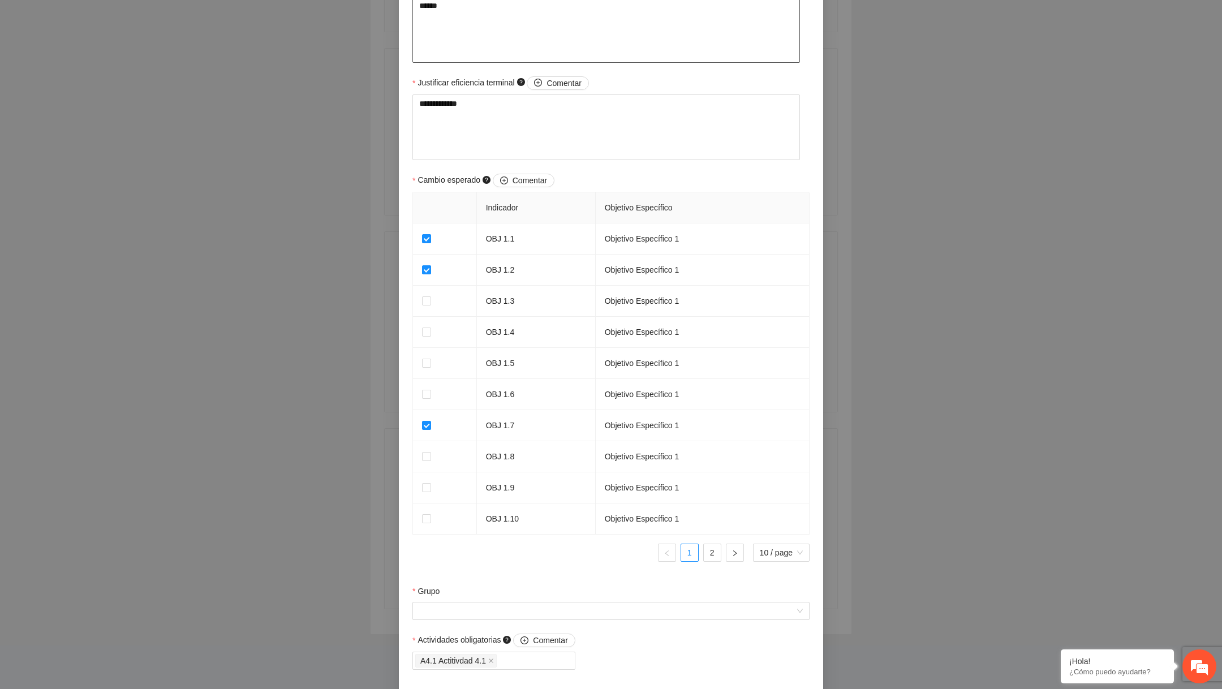
scroll to position [856, 0]
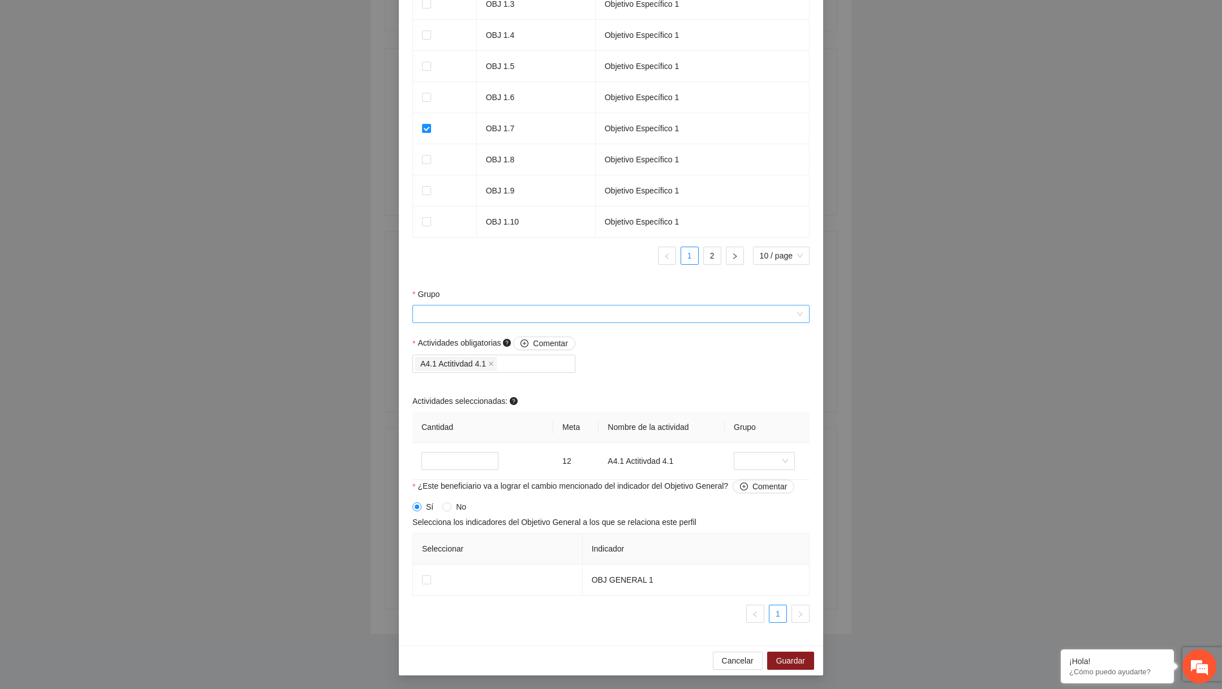
click at [594, 317] on input "Grupo" at bounding box center [607, 313] width 376 height 17
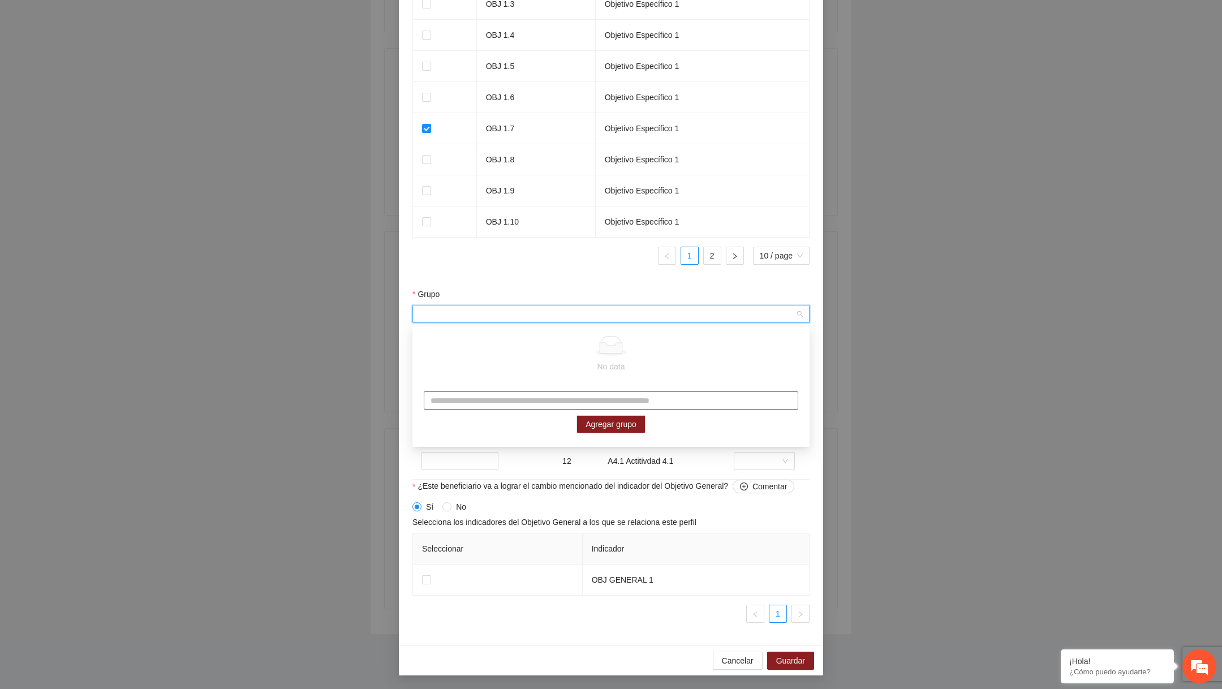
click at [528, 399] on input "text" at bounding box center [611, 400] width 374 height 18
type input "****"
click at [612, 421] on span "Agregar grupo" at bounding box center [610, 424] width 51 height 12
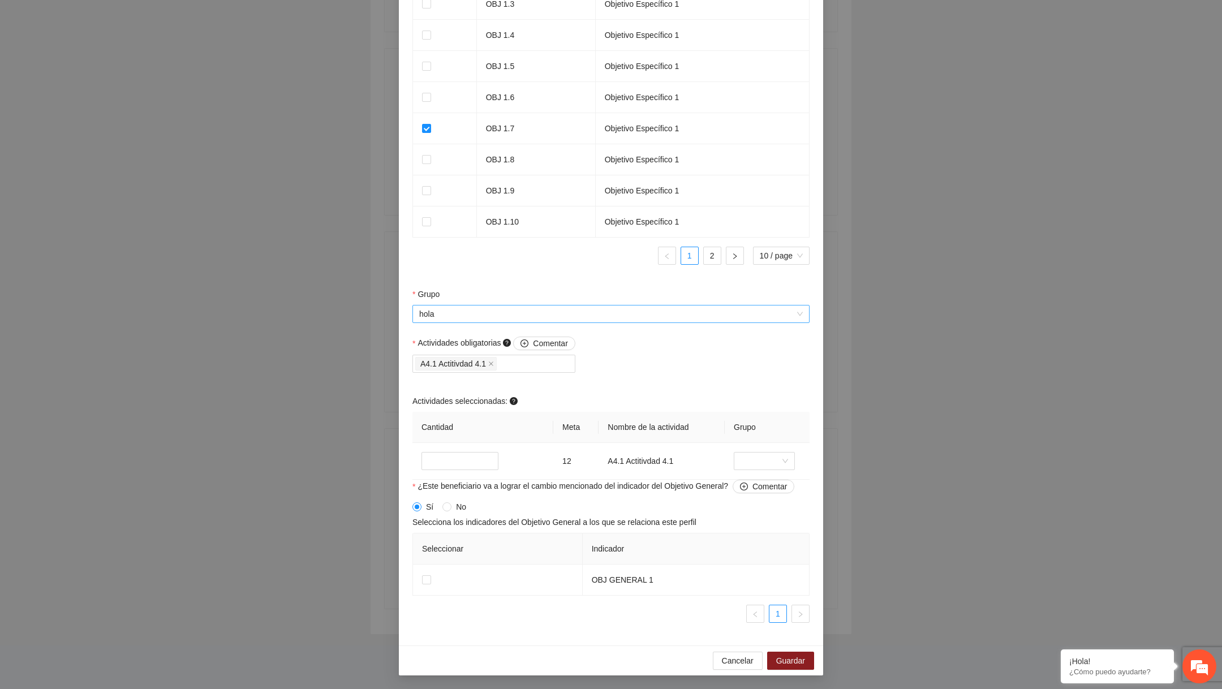
click at [532, 318] on span "hola" at bounding box center [611, 313] width 384 height 17
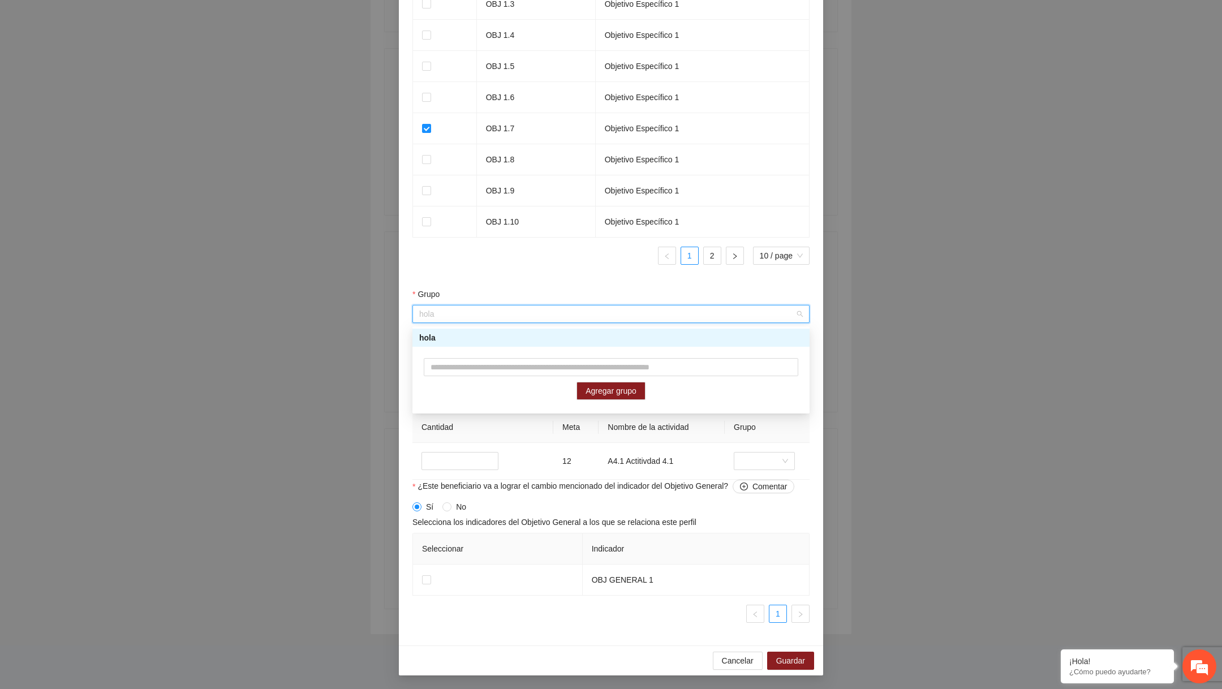
click at [512, 339] on div "hola" at bounding box center [611, 337] width 384 height 12
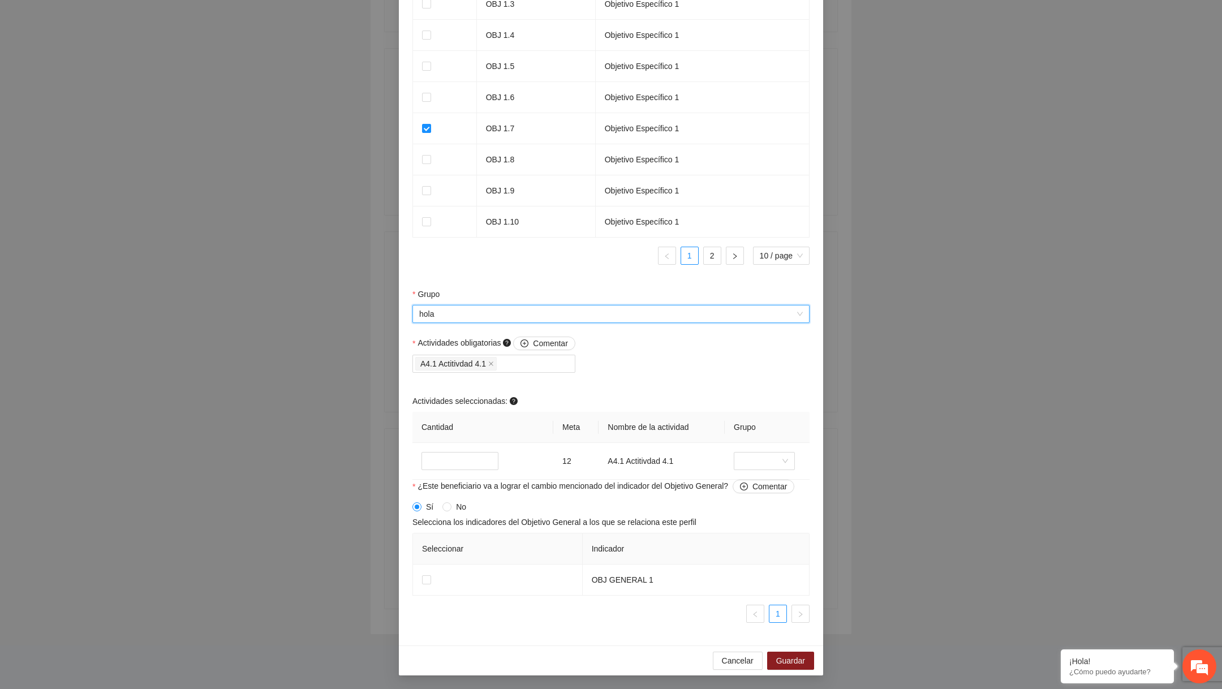
click at [618, 389] on div "Actividades obligatorias Comentar A4.1 Actitivdad 4.1 Actividades seleccionadas…" at bounding box center [611, 408] width 403 height 143
click at [449, 467] on input "*" at bounding box center [459, 461] width 77 height 18
type input "*"
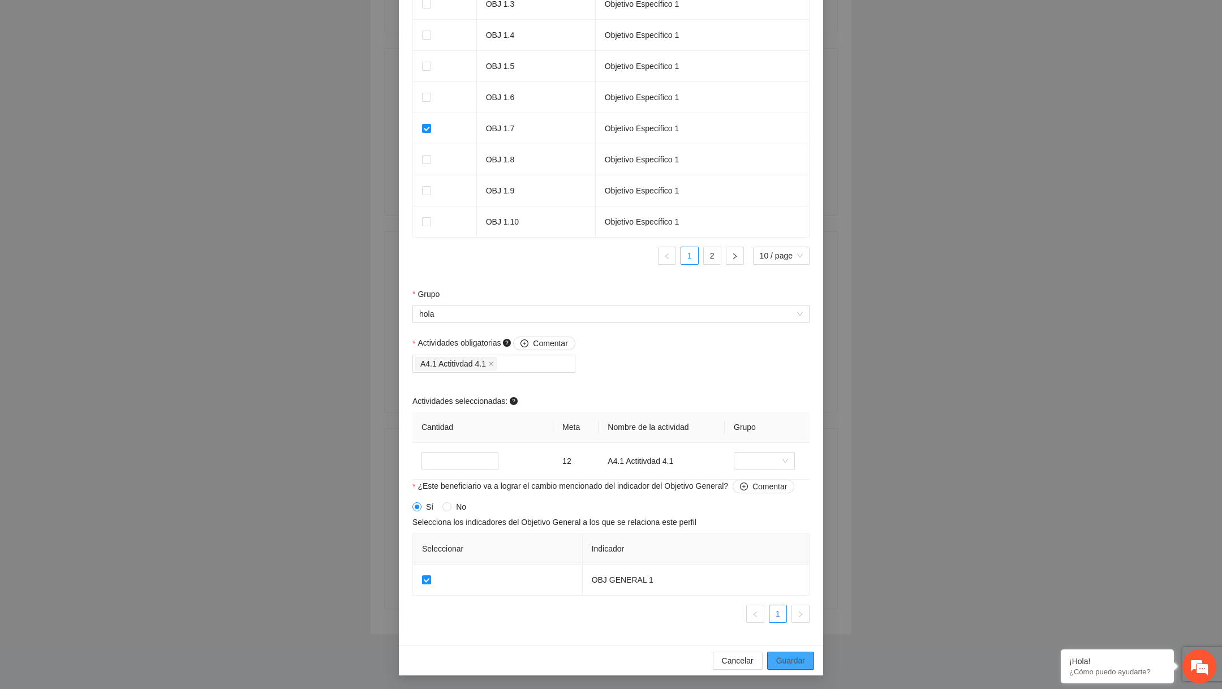
click at [797, 659] on span "Guardar" at bounding box center [790, 660] width 29 height 12
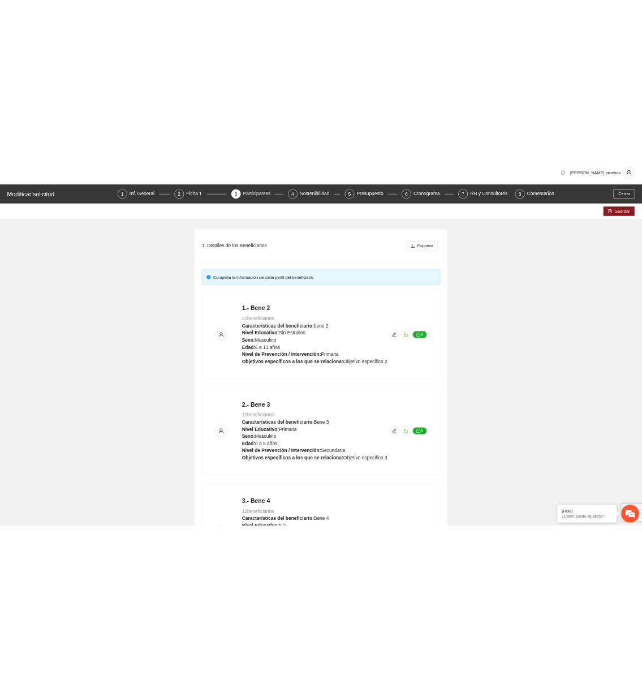
scroll to position [0, 0]
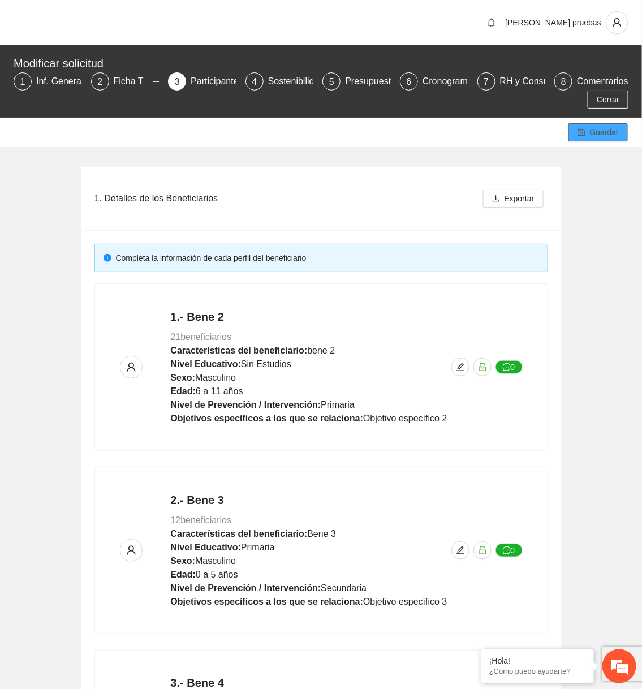
click at [584, 134] on icon "save" at bounding box center [582, 132] width 8 height 8
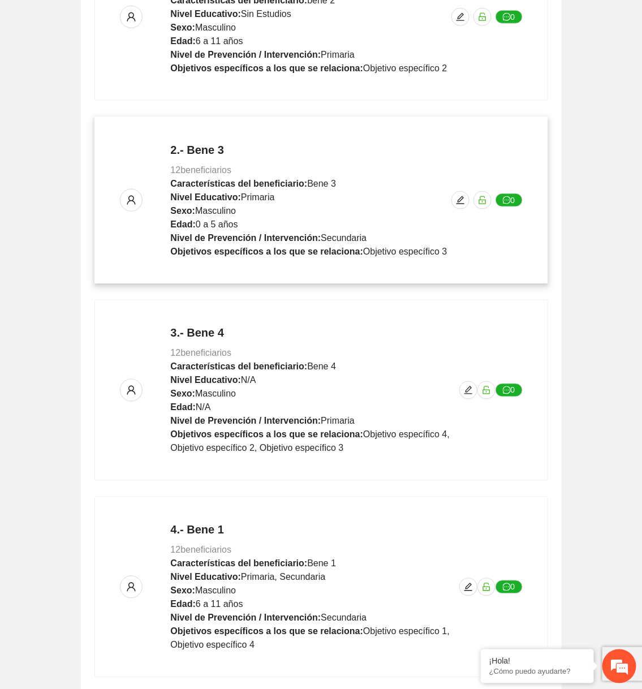
scroll to position [419, 0]
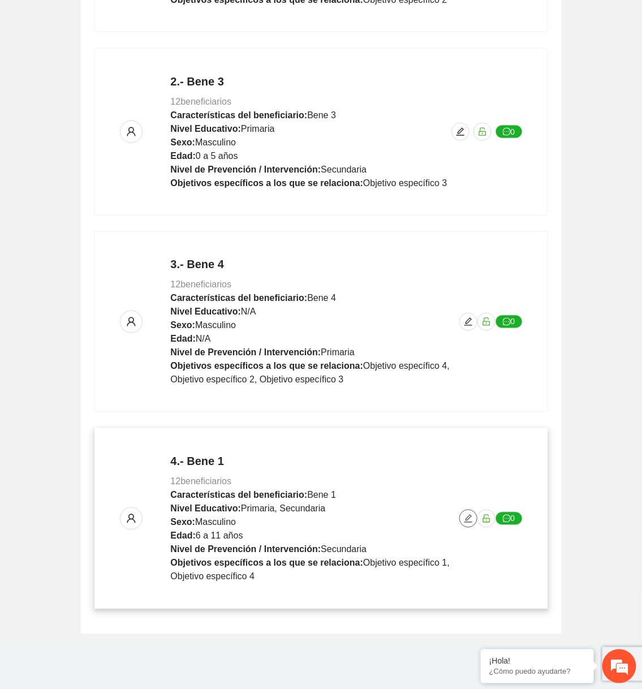
click at [464, 517] on icon "edit" at bounding box center [468, 518] width 9 height 9
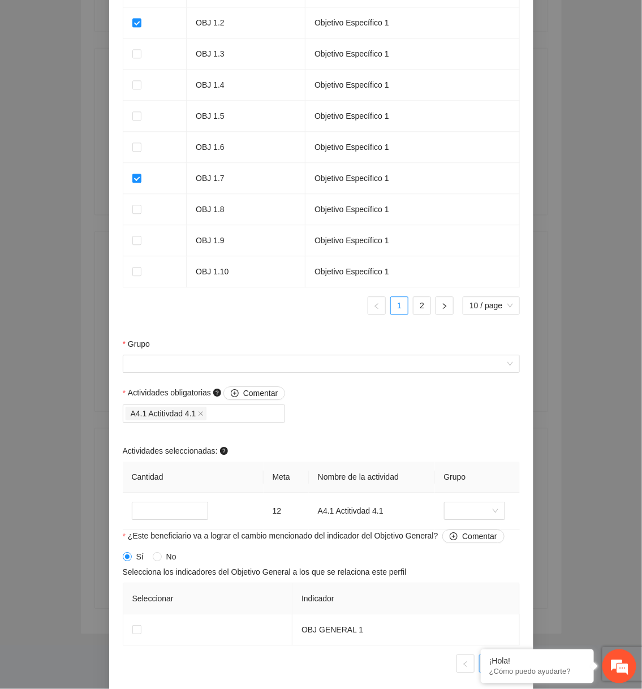
scroll to position [774, 0]
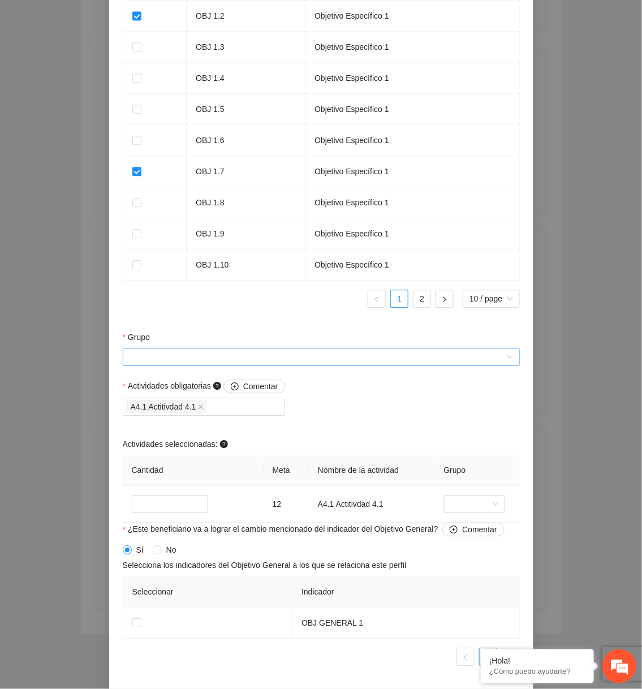
click at [408, 365] on input "Grupo" at bounding box center [318, 356] width 376 height 17
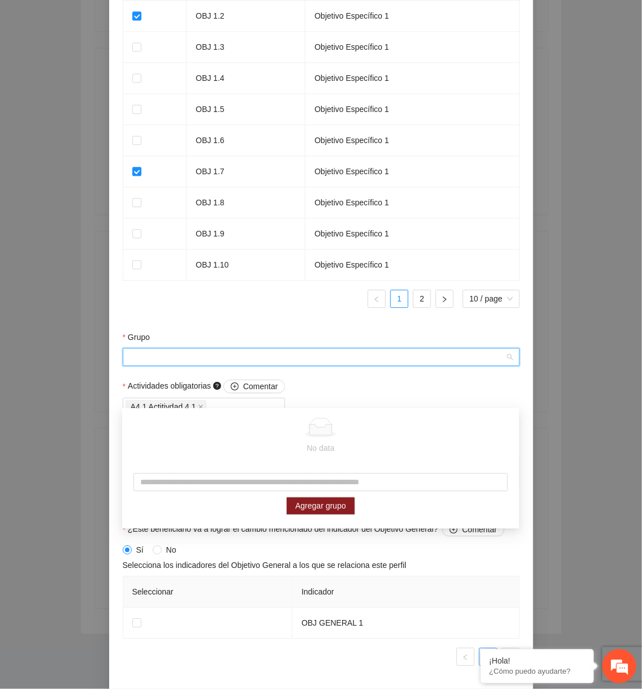
click at [389, 348] on div "Grupo" at bounding box center [321, 339] width 397 height 17
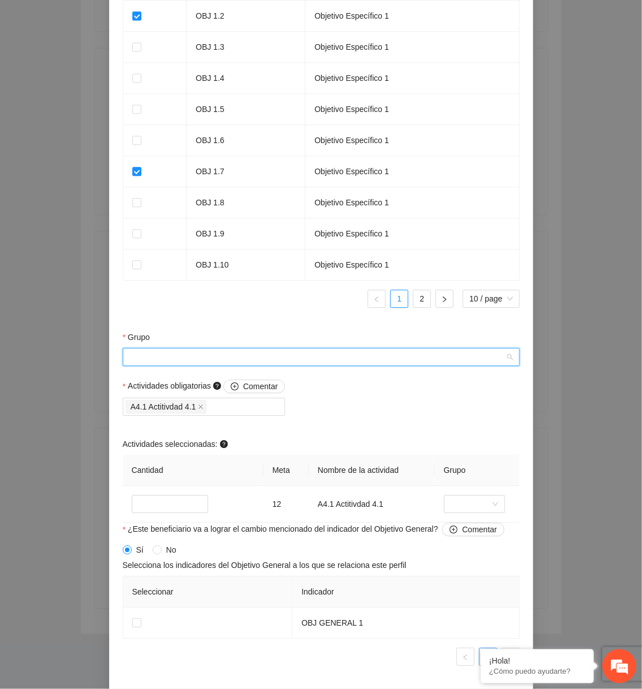
click at [286, 365] on input "Grupo" at bounding box center [318, 356] width 376 height 17
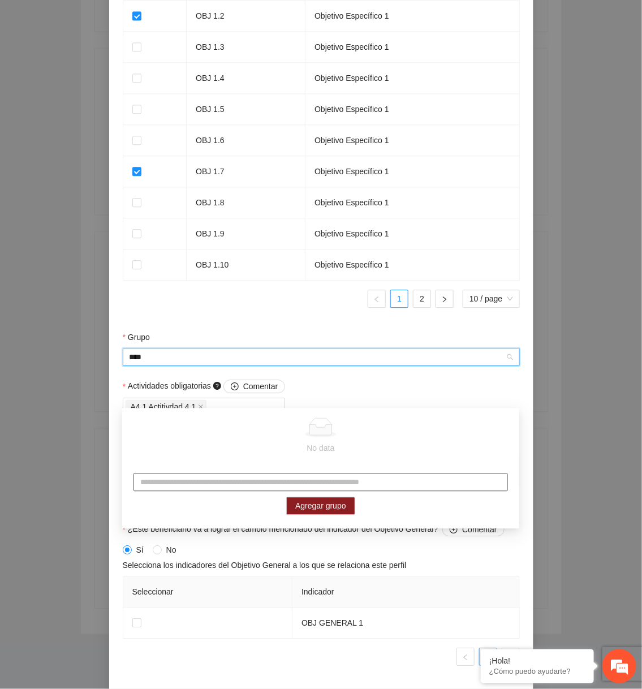
type input "****"
click at [281, 482] on input "text" at bounding box center [321, 482] width 374 height 18
type input "****"
click at [315, 511] on span "Agregar grupo" at bounding box center [320, 506] width 51 height 12
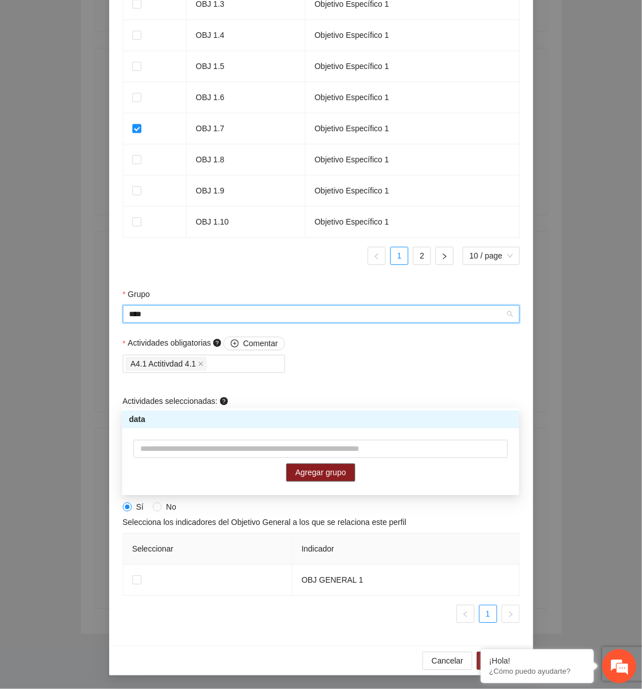
scroll to position [856, 0]
click at [317, 479] on button "Agregar grupo" at bounding box center [320, 473] width 69 height 18
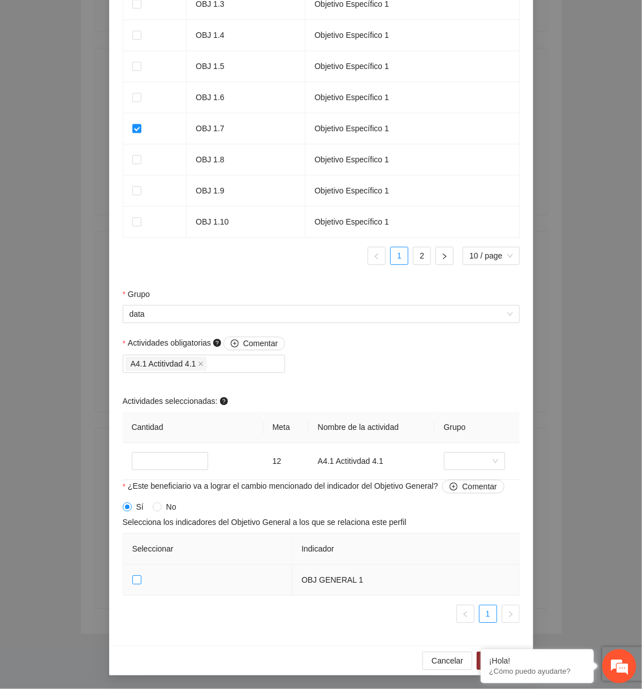
click at [139, 584] on label at bounding box center [136, 580] width 9 height 12
click at [165, 458] on input "*" at bounding box center [170, 461] width 77 height 18
click at [164, 458] on input "*" at bounding box center [170, 461] width 77 height 18
type input "**"
click at [480, 649] on em at bounding box center [480, 650] width 11 height 11
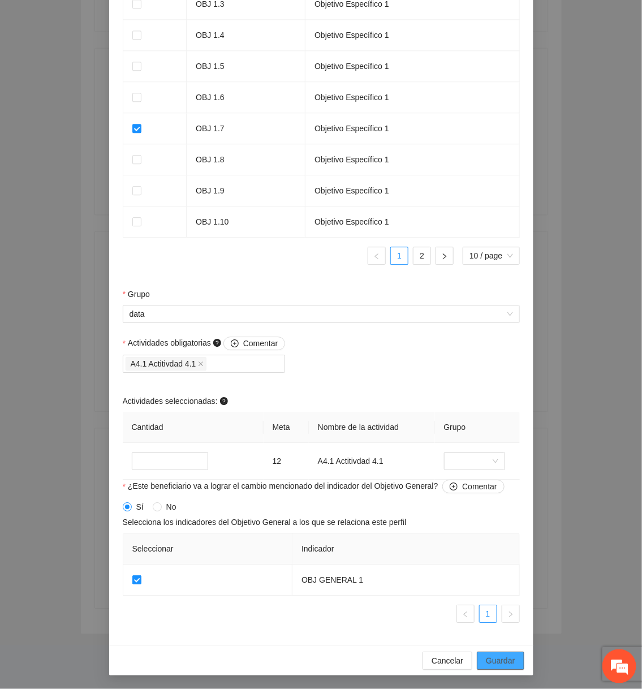
click at [492, 657] on span "Guardar" at bounding box center [500, 660] width 29 height 12
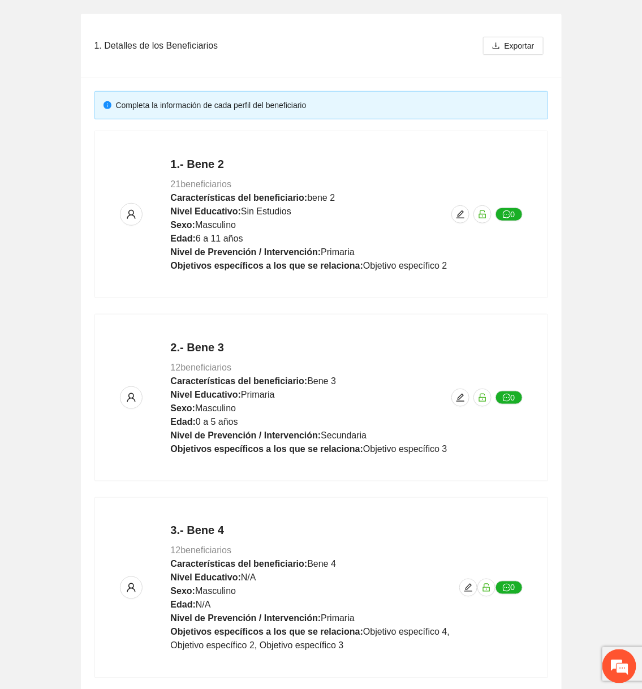
scroll to position [0, 0]
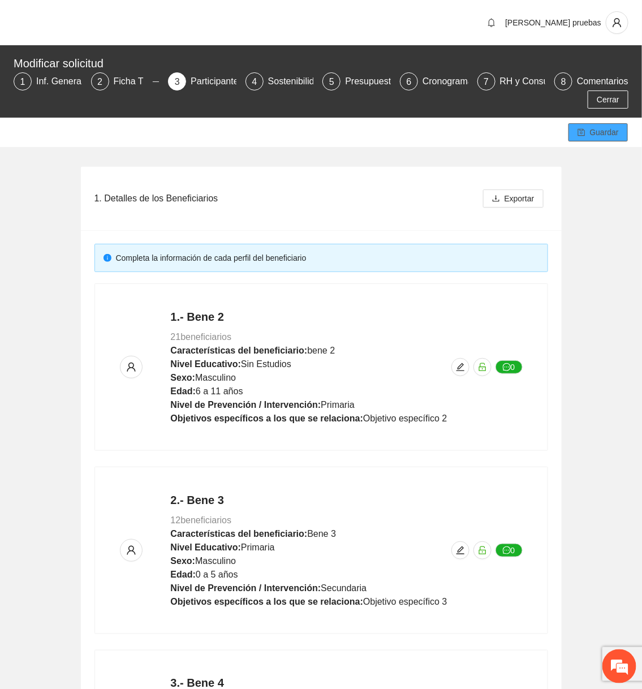
click at [585, 132] on icon "save" at bounding box center [582, 132] width 8 height 8
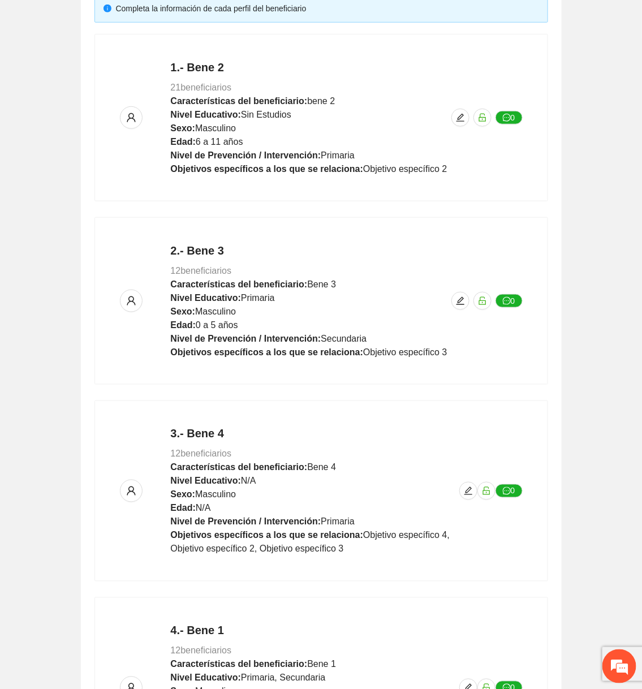
scroll to position [419, 0]
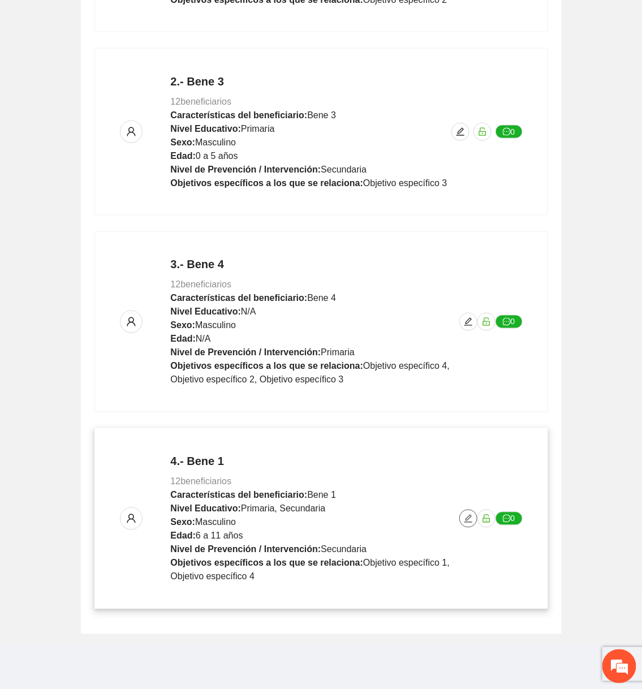
click at [467, 522] on button "button" at bounding box center [468, 519] width 18 height 18
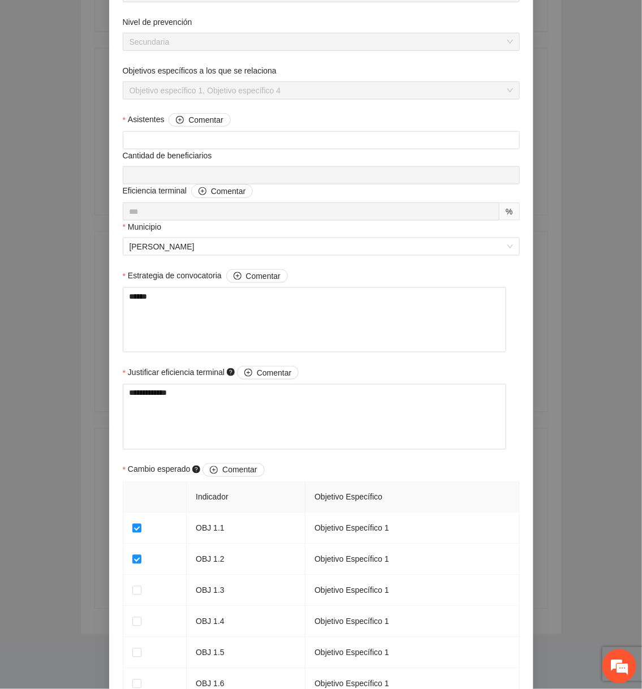
scroll to position [856, 0]
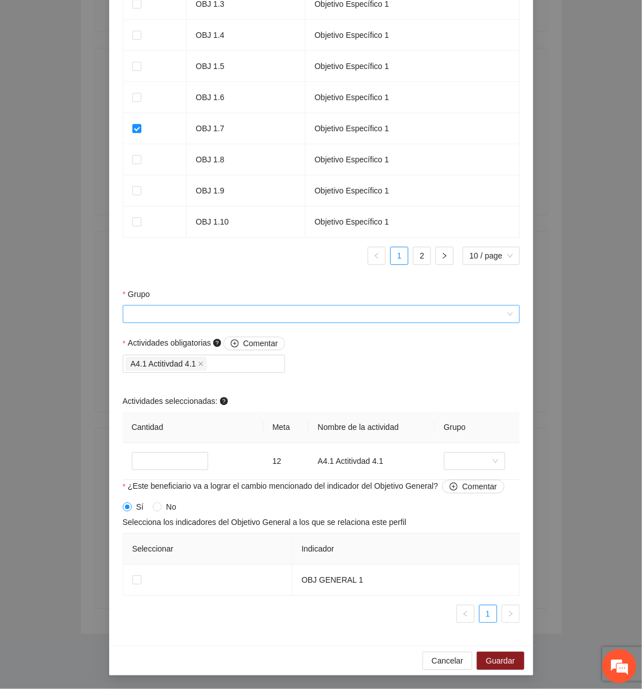
click at [336, 316] on input "Grupo" at bounding box center [318, 313] width 376 height 17
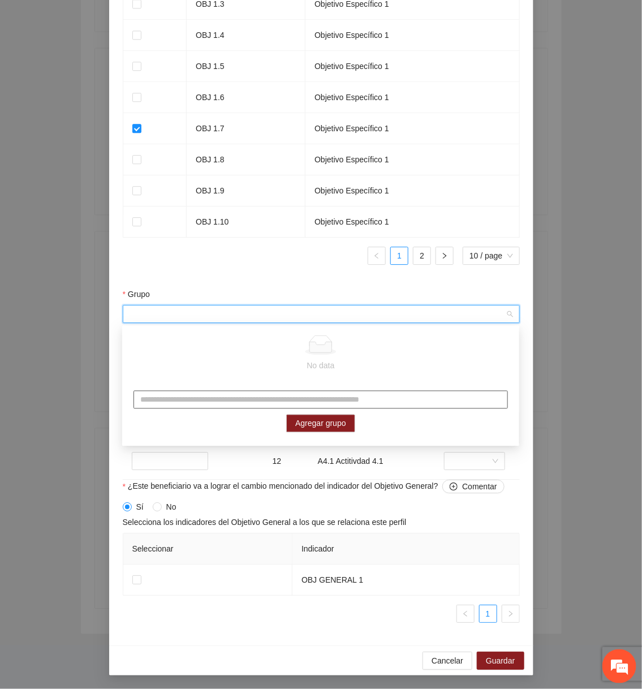
click at [259, 397] on input "text" at bounding box center [321, 400] width 374 height 18
type input "*****"
click at [295, 423] on span "Agregar grupo" at bounding box center [320, 423] width 51 height 12
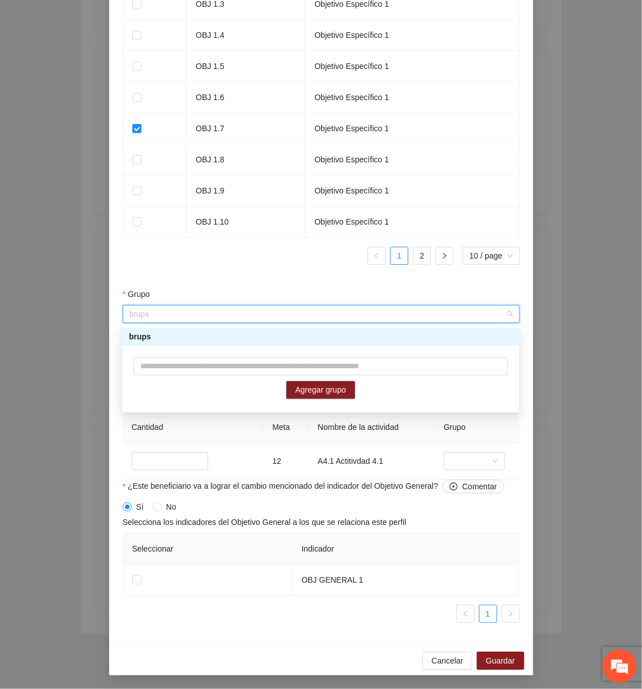
click at [225, 340] on div "brups" at bounding box center [321, 337] width 384 height 12
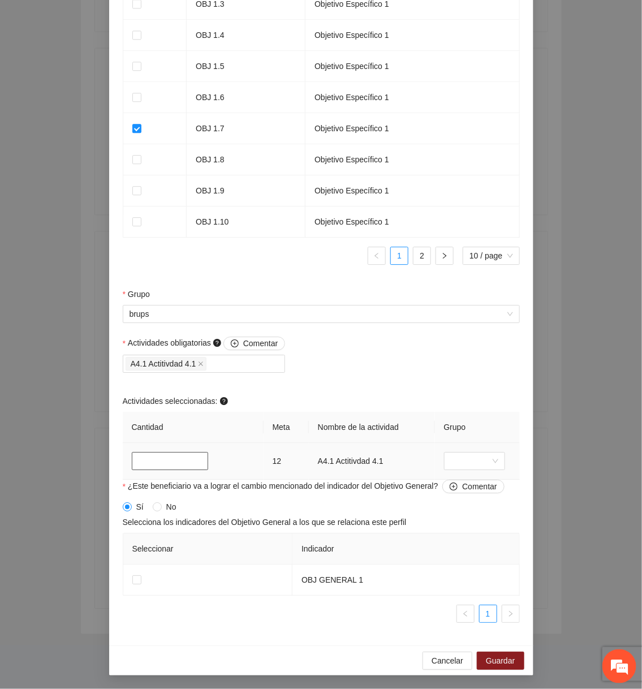
click at [154, 462] on input "**" at bounding box center [170, 461] width 77 height 18
type input "**"
click at [499, 661] on span "Guardar" at bounding box center [500, 660] width 29 height 12
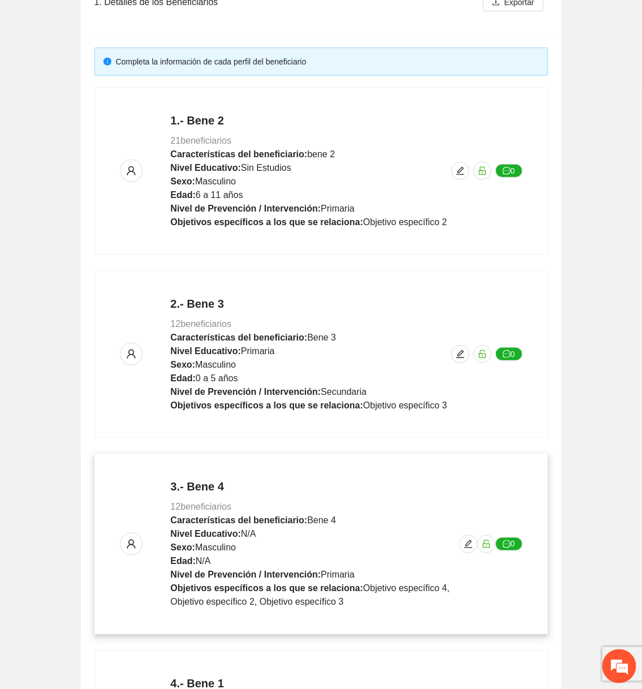
scroll to position [0, 0]
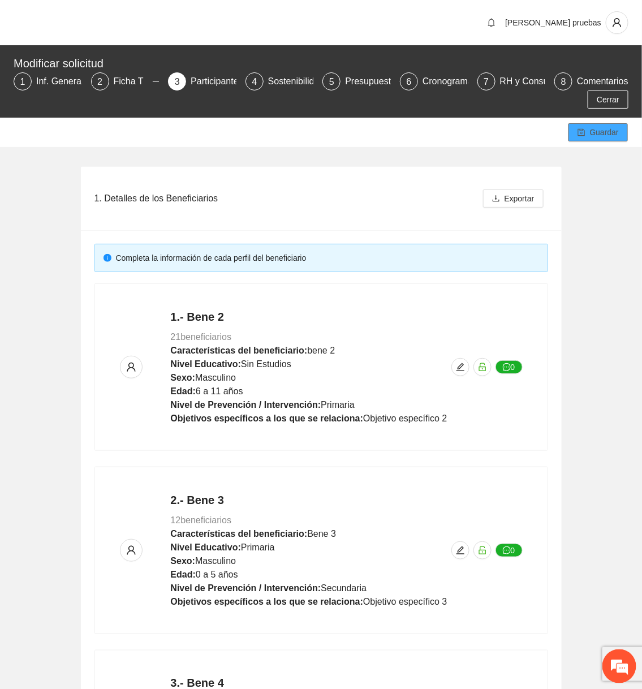
click at [591, 140] on button "Guardar" at bounding box center [598, 132] width 59 height 18
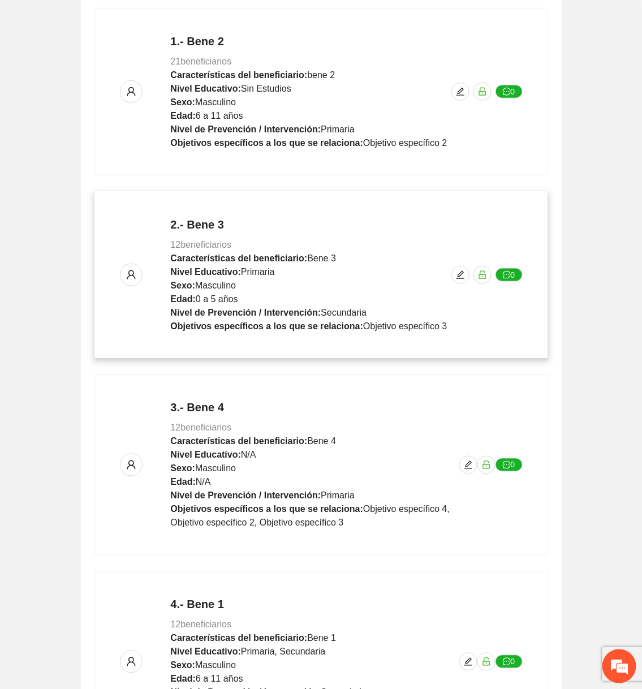
scroll to position [348, 0]
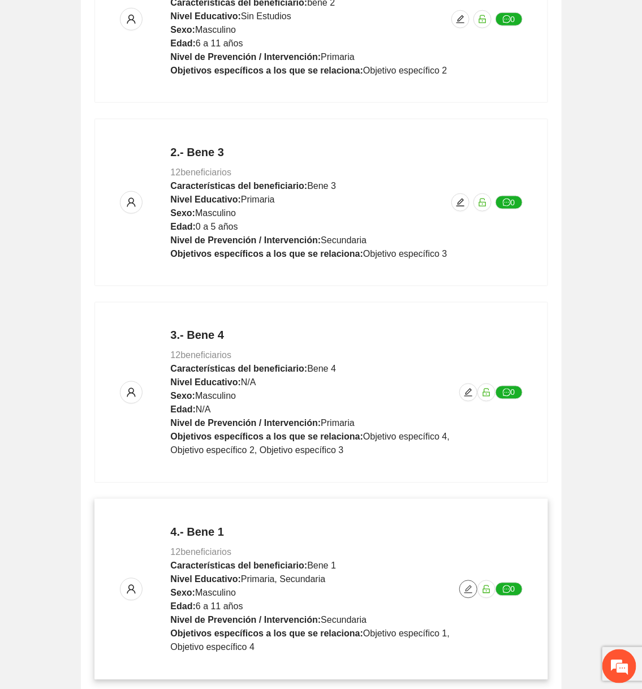
click at [467, 585] on icon "edit" at bounding box center [468, 589] width 9 height 9
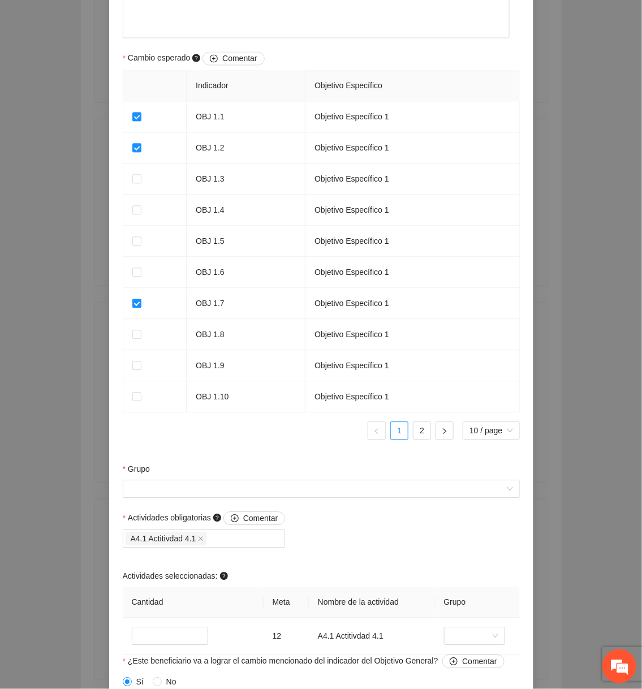
scroll to position [715, 0]
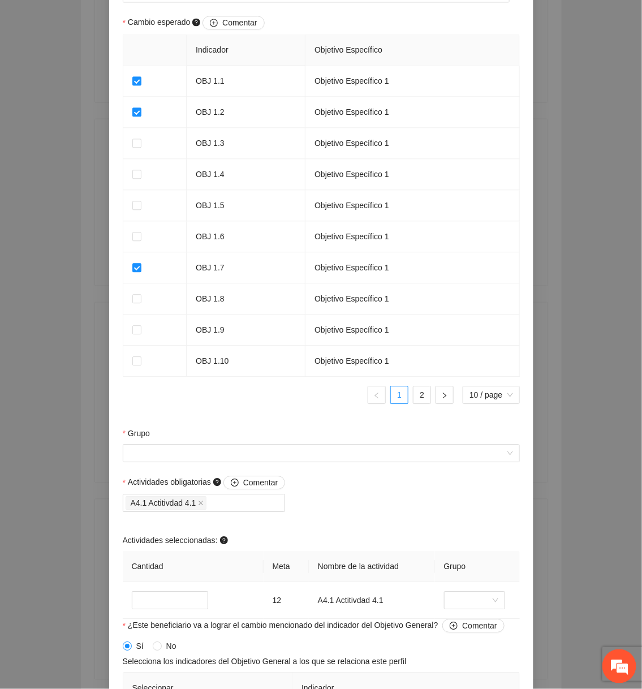
click at [375, 440] on div "Grupo" at bounding box center [321, 435] width 397 height 17
click at [372, 447] on input "Grupo" at bounding box center [318, 453] width 376 height 17
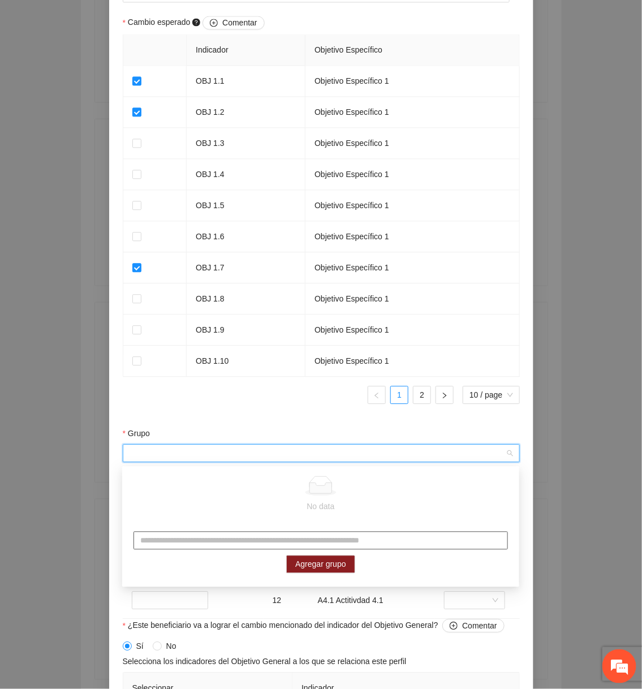
click at [308, 533] on input "text" at bounding box center [321, 541] width 374 height 18
click at [307, 420] on form "**********" at bounding box center [321, 78] width 397 height 1385
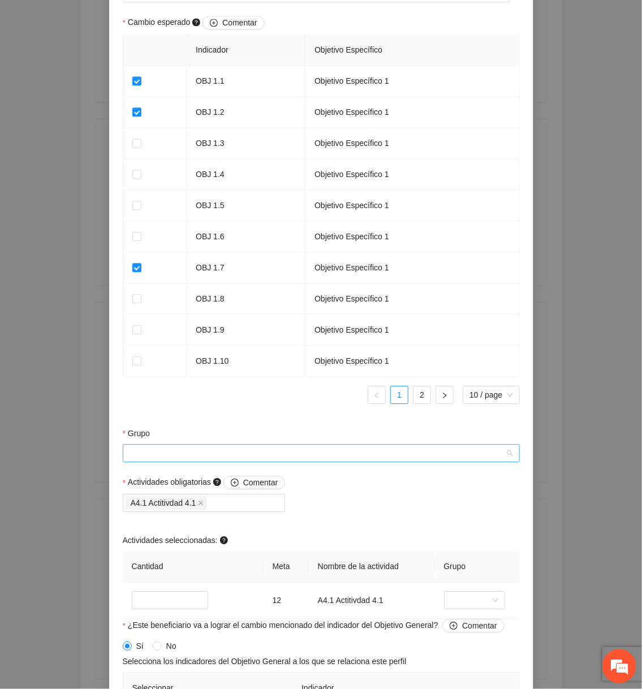
click at [375, 458] on input "Grupo" at bounding box center [318, 453] width 376 height 17
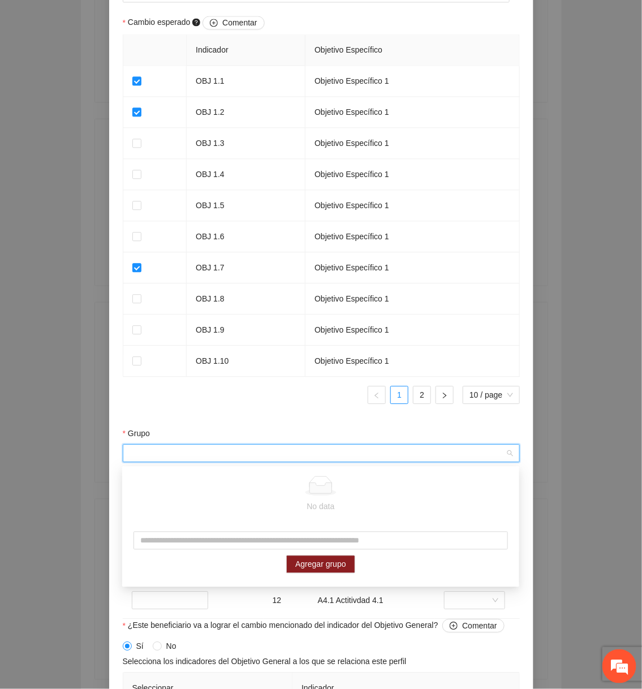
click at [320, 425] on form "**********" at bounding box center [321, 78] width 397 height 1385
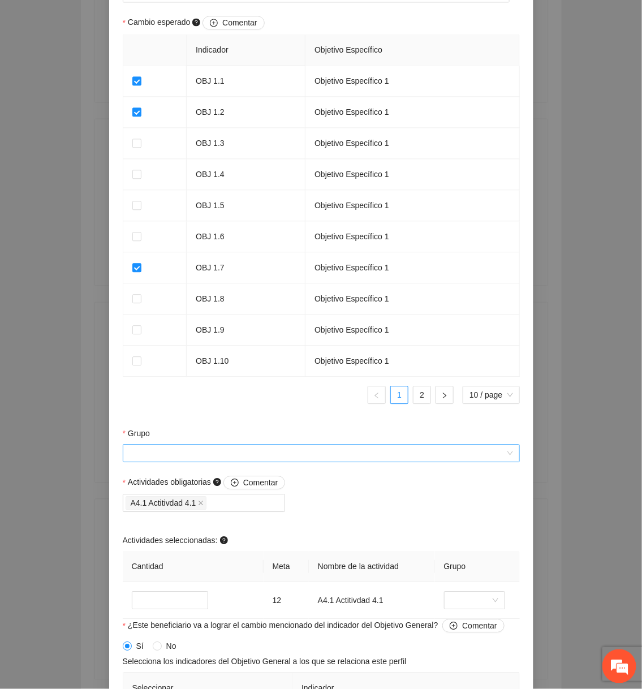
click at [364, 454] on input "Grupo" at bounding box center [318, 453] width 376 height 17
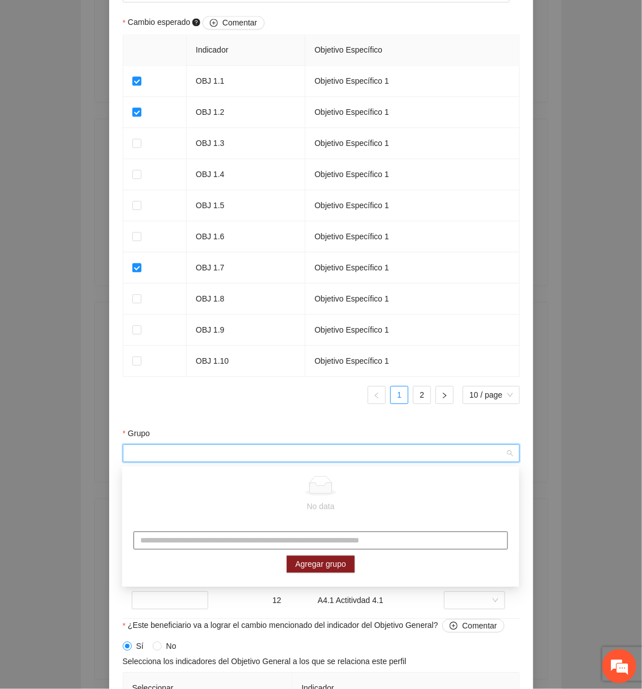
click at [256, 539] on input "text" at bounding box center [321, 541] width 374 height 18
type input "******"
click at [326, 559] on span "Agregar grupo" at bounding box center [320, 564] width 51 height 12
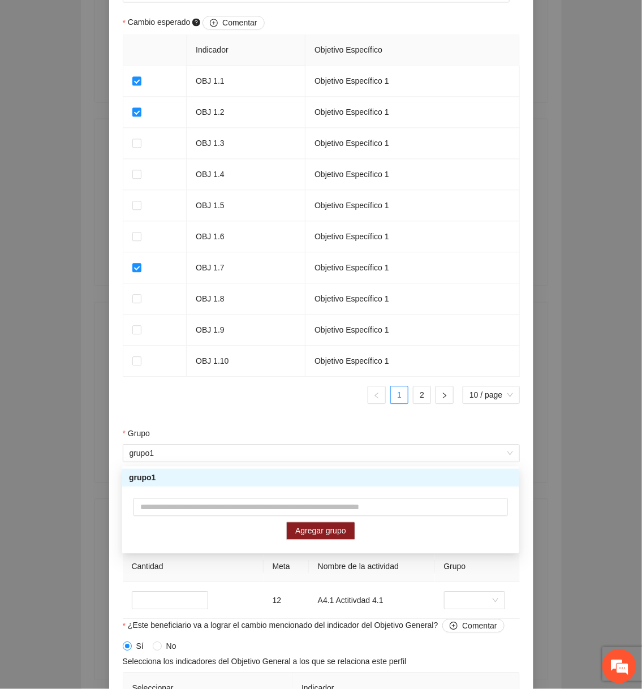
click at [288, 427] on form "**********" at bounding box center [321, 78] width 397 height 1385
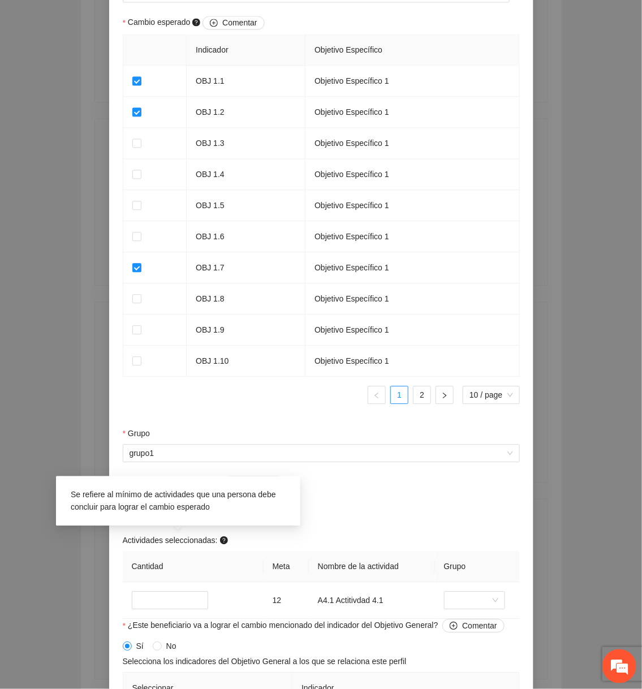
scroll to position [856, 0]
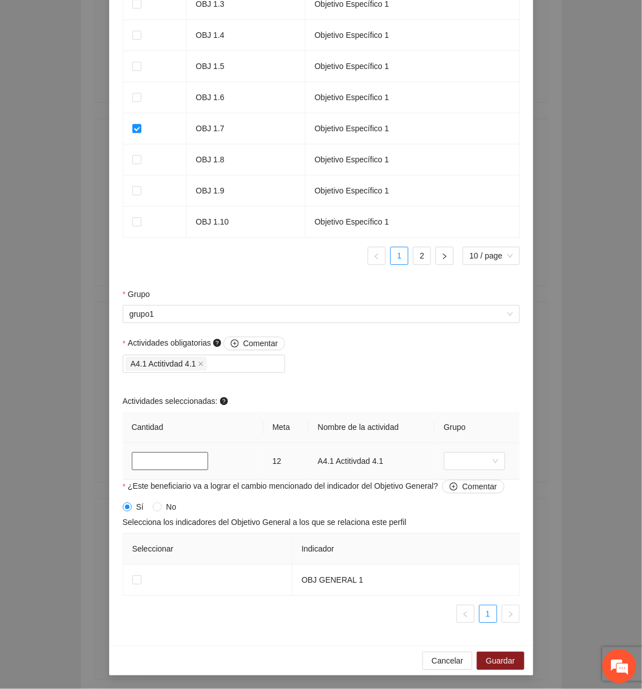
click at [173, 464] on input "**" at bounding box center [170, 461] width 77 height 18
click at [174, 464] on input "**" at bounding box center [170, 461] width 77 height 18
type input "*"
click at [137, 574] on label at bounding box center [136, 580] width 9 height 12
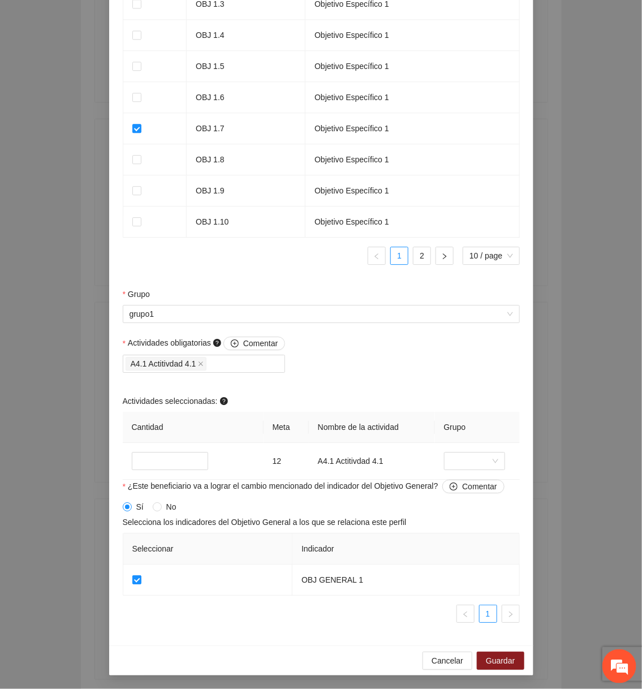
click at [524, 651] on div "Cancelar Guardar" at bounding box center [321, 660] width 424 height 30
click at [519, 657] on button "Guardar" at bounding box center [500, 661] width 47 height 18
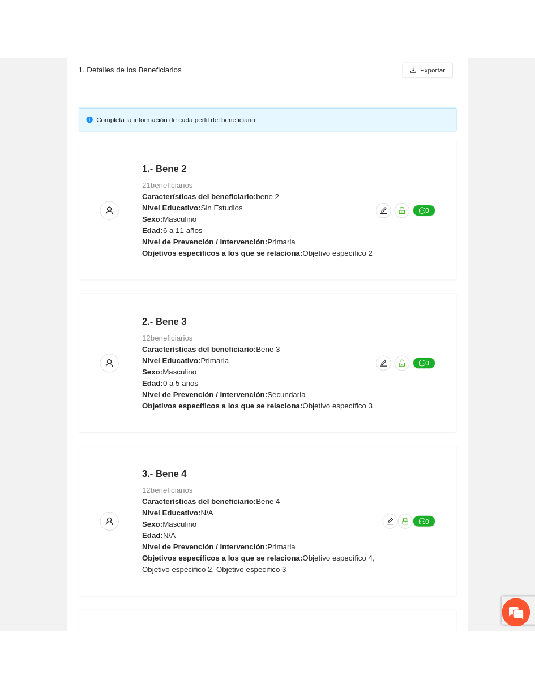
scroll to position [0, 0]
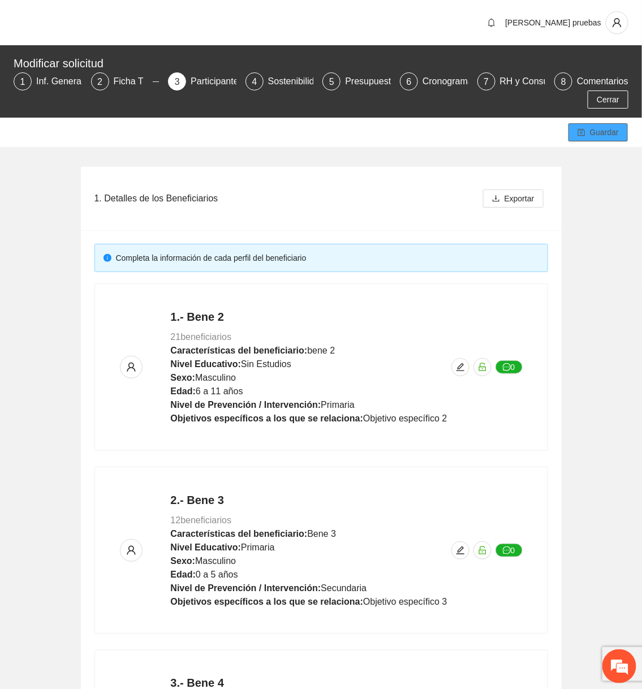
click at [602, 136] on span "Guardar" at bounding box center [604, 132] width 29 height 12
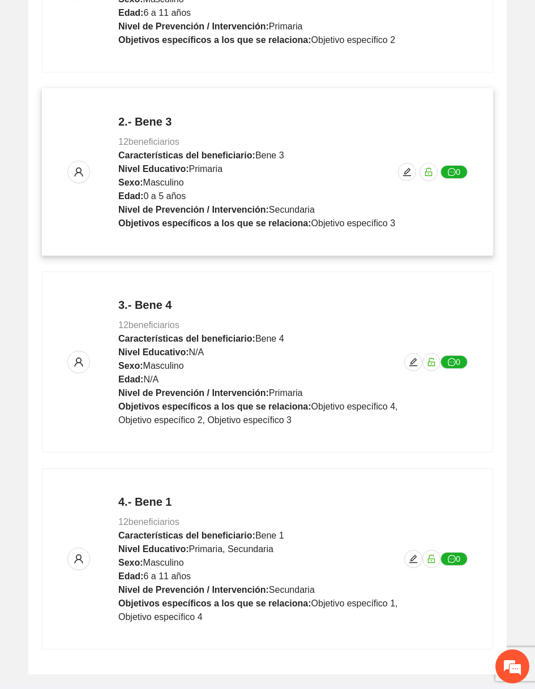
scroll to position [419, 0]
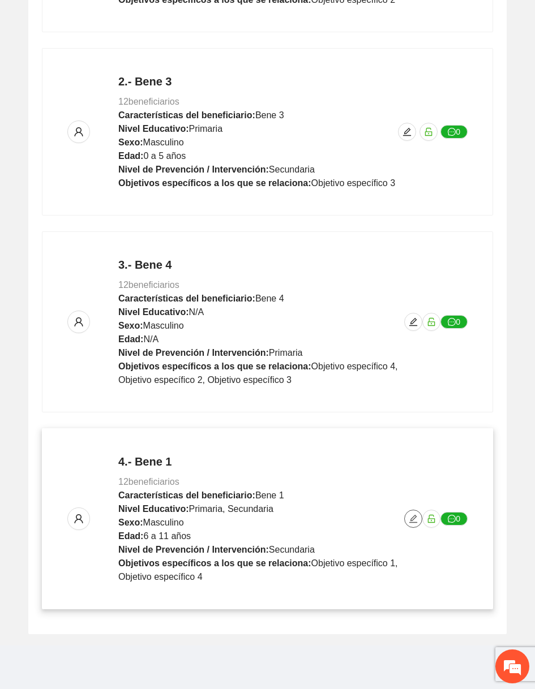
click at [414, 516] on icon "edit" at bounding box center [413, 519] width 8 height 8
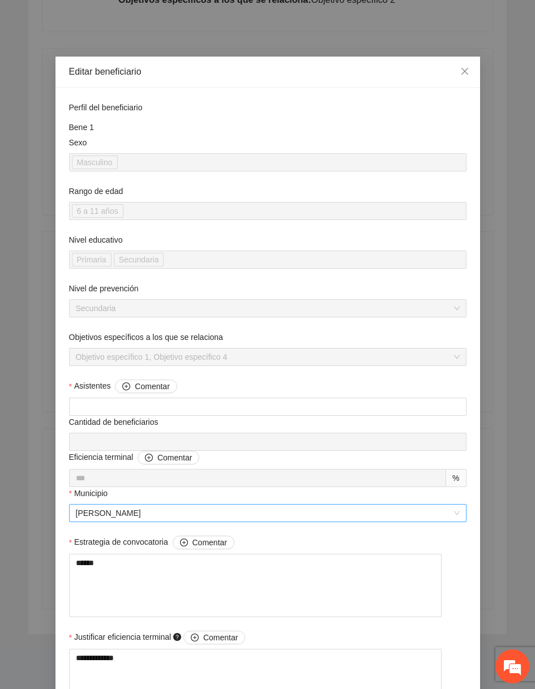
scroll to position [654, 0]
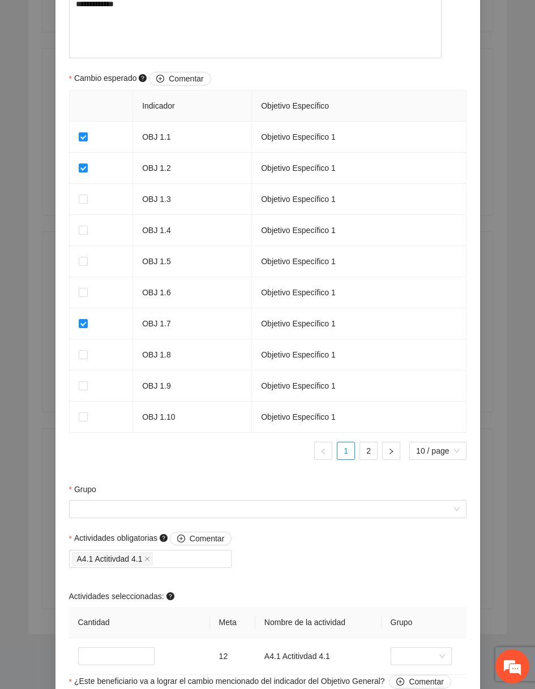
click at [195, 500] on div "Grupo" at bounding box center [267, 491] width 397 height 17
click at [192, 514] on input "Grupo" at bounding box center [264, 509] width 376 height 17
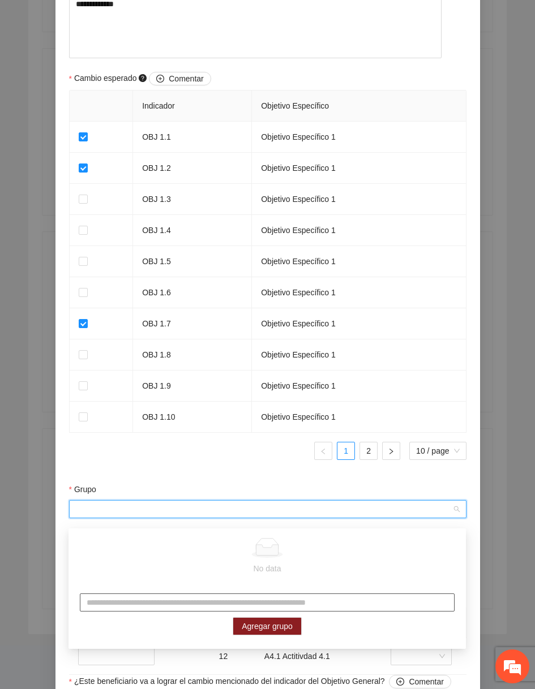
click at [139, 596] on input "text" at bounding box center [267, 602] width 374 height 18
type input "*****"
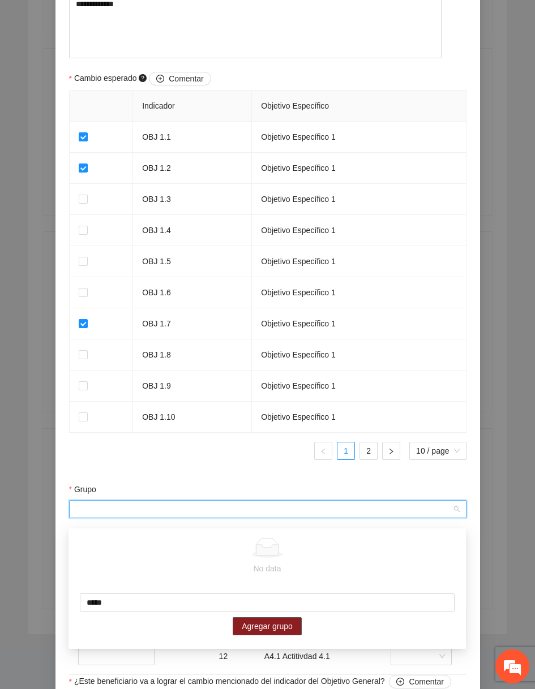
click at [248, 626] on span "Agregar grupo" at bounding box center [267, 626] width 51 height 12
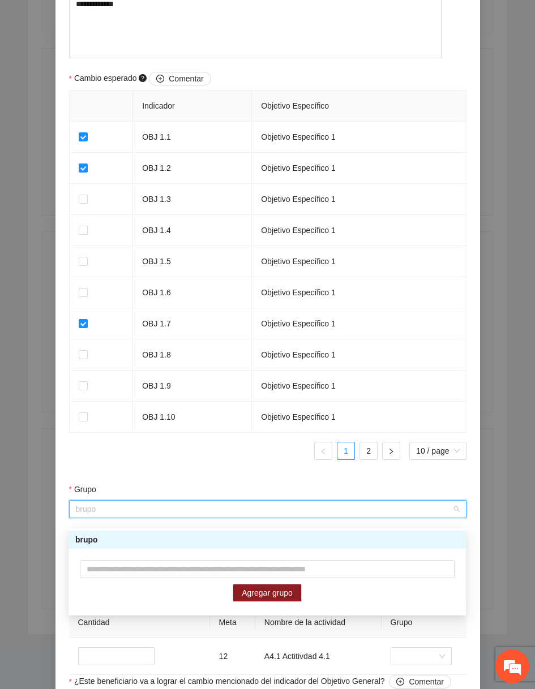
click at [276, 477] on form "**********" at bounding box center [267, 137] width 397 height 1380
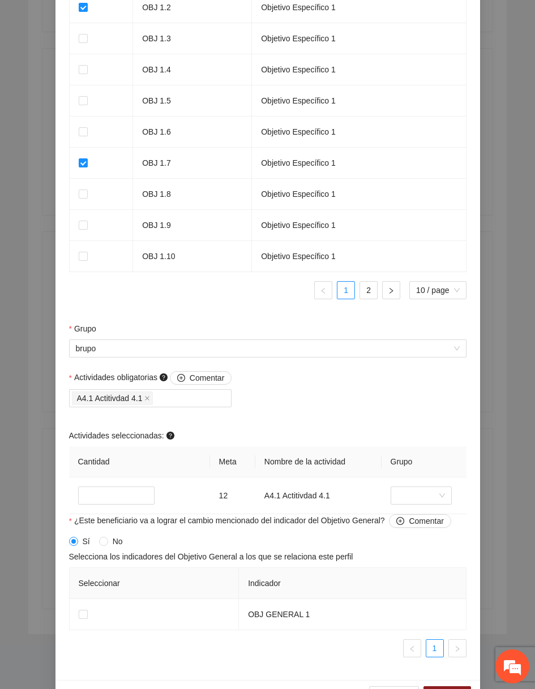
scroll to position [856, 0]
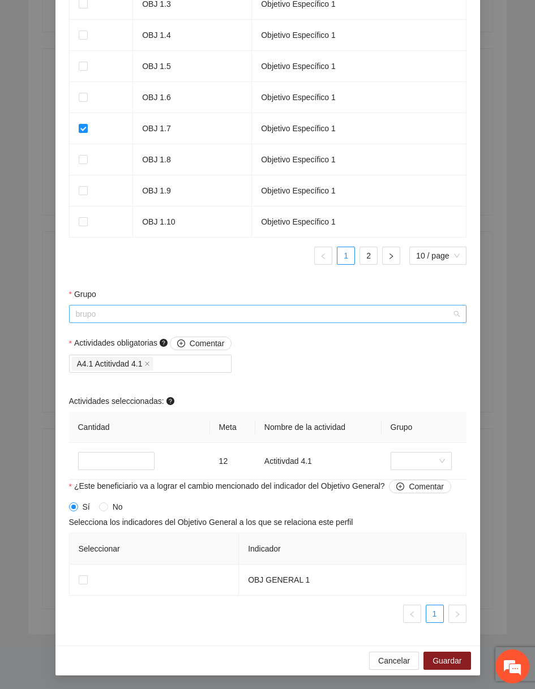
click at [276, 313] on span "brupo" at bounding box center [268, 313] width 384 height 17
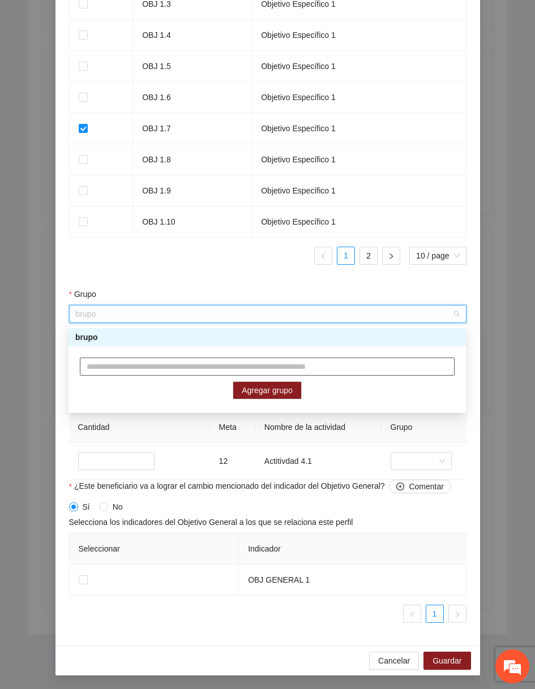
click at [226, 371] on input "text" at bounding box center [267, 367] width 374 height 18
type input "******"
click at [242, 384] on span "Agregar grupo" at bounding box center [267, 390] width 51 height 12
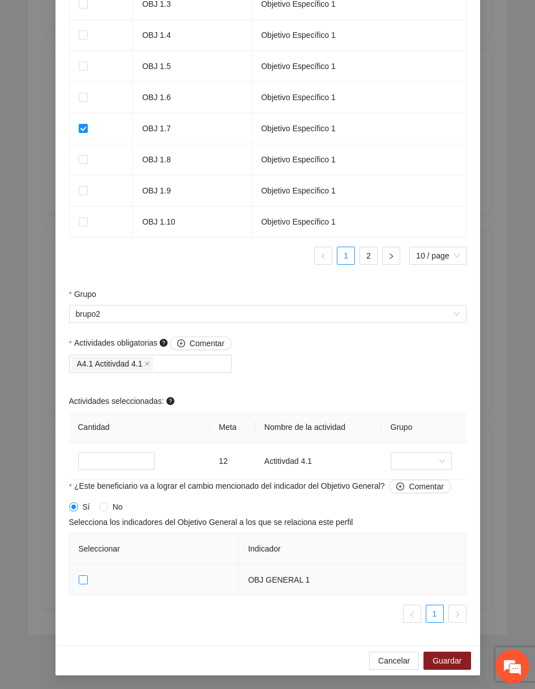
click at [80, 583] on span at bounding box center [83, 579] width 9 height 9
click at [102, 455] on input "*" at bounding box center [116, 461] width 77 height 18
click at [102, 454] on input "*" at bounding box center [116, 461] width 77 height 18
type input "*"
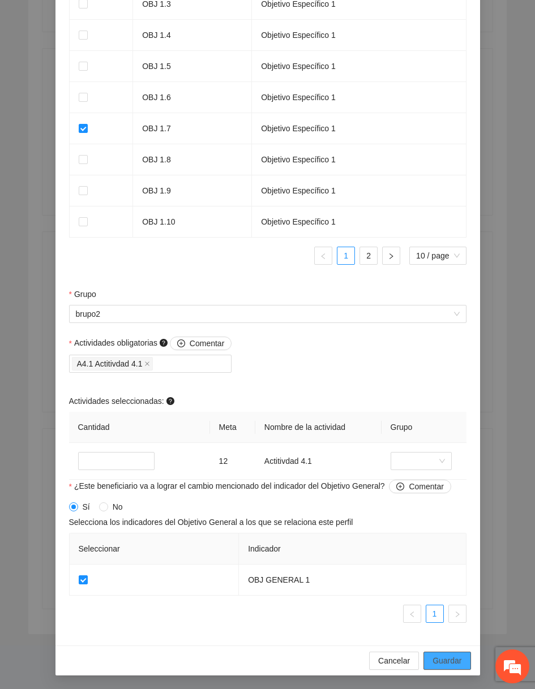
click at [456, 653] on button "Guardar" at bounding box center [446, 661] width 47 height 18
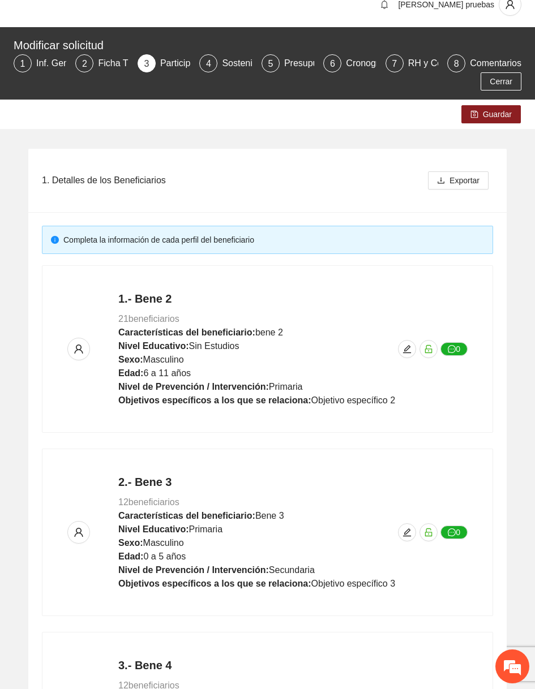
scroll to position [0, 0]
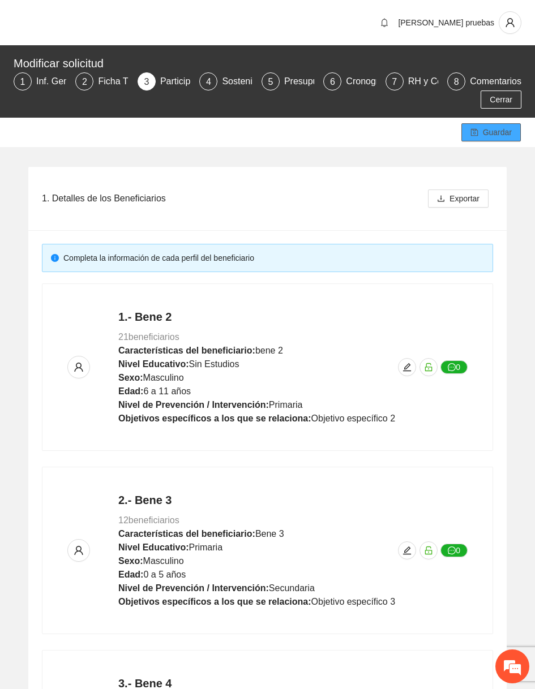
click at [499, 140] on button "Guardar" at bounding box center [490, 132] width 59 height 18
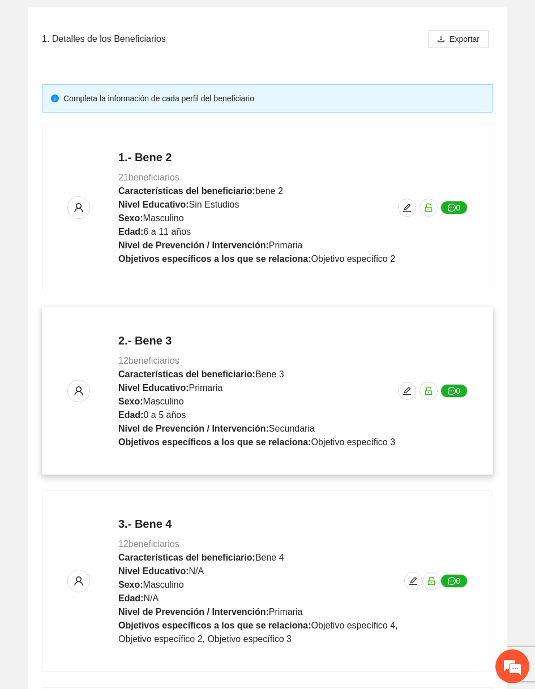
scroll to position [419, 0]
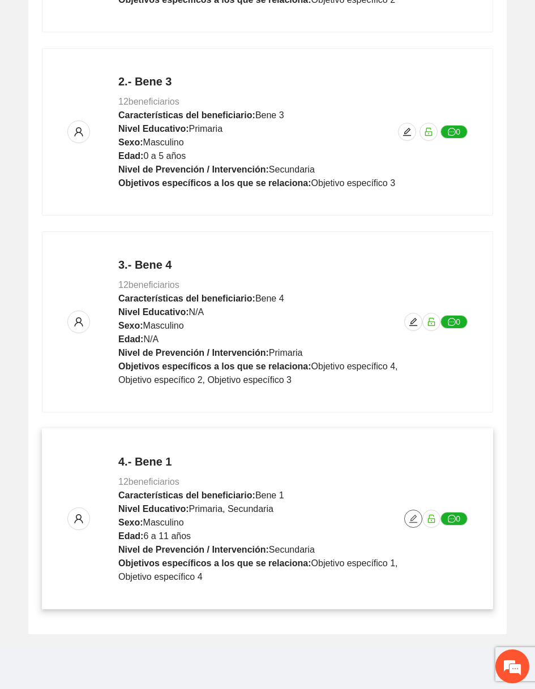
click at [412, 514] on icon "edit" at bounding box center [412, 518] width 9 height 9
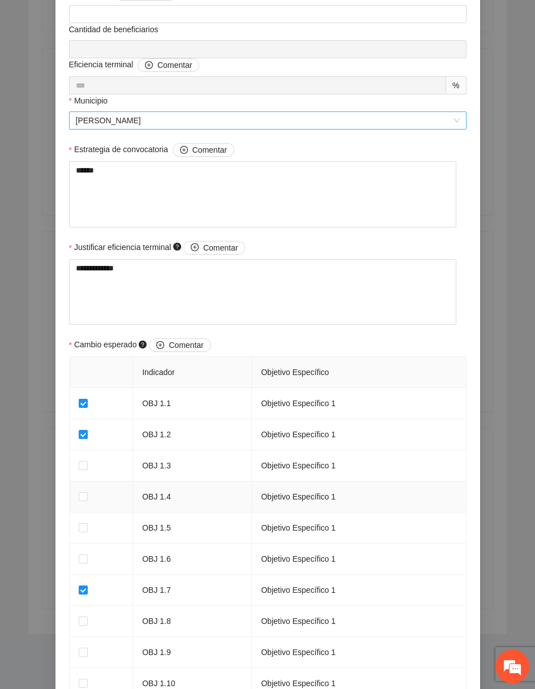
scroll to position [395, 0]
